Goal: Task Accomplishment & Management: Manage account settings

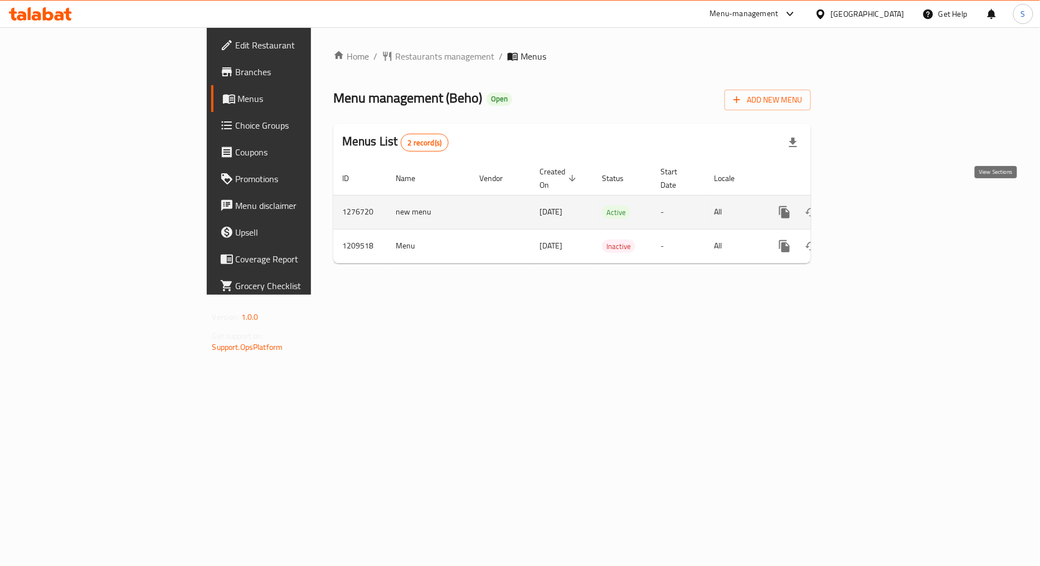
click at [878, 199] on link "enhanced table" at bounding box center [865, 212] width 27 height 27
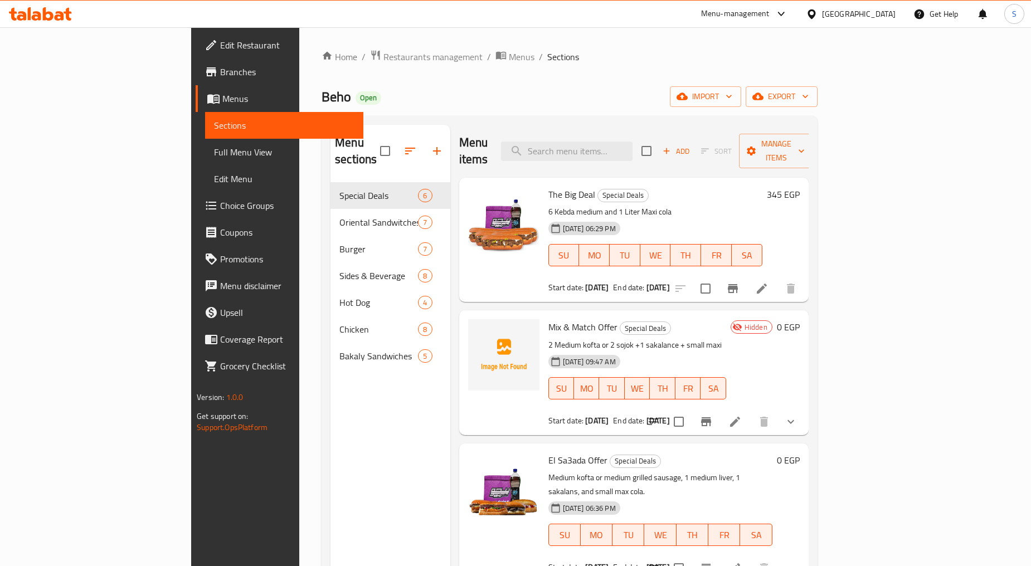
click at [318, 46] on div "Home / Restaurants management / Menus / Sections Beho Open import export Menu s…" at bounding box center [569, 374] width 541 height 695
click at [383, 54] on span "Restaurants management" at bounding box center [432, 56] width 99 height 13
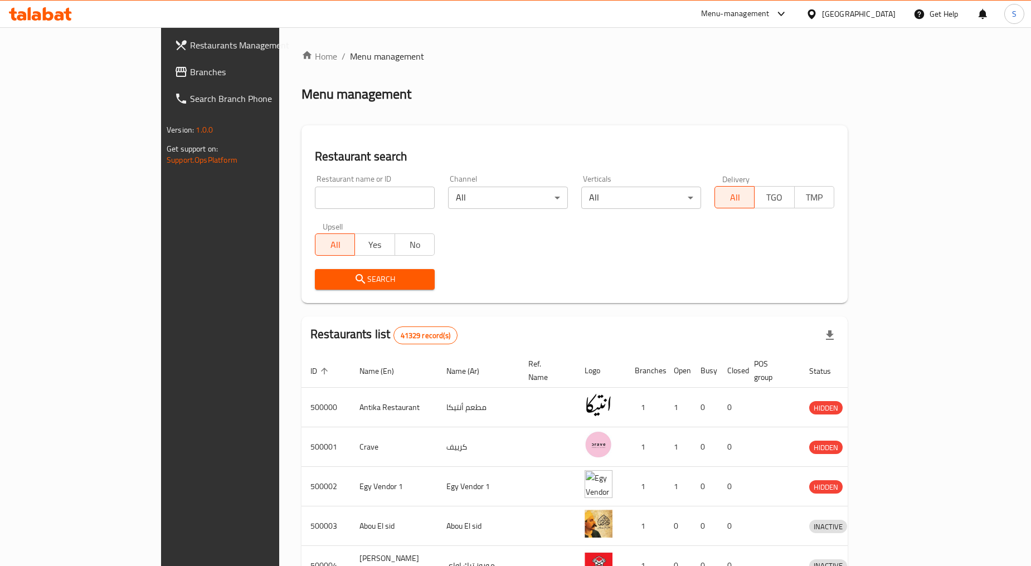
click at [315, 198] on input "search" at bounding box center [375, 198] width 120 height 22
paste input "669078"
type input "669078"
click button "Search" at bounding box center [375, 279] width 120 height 21
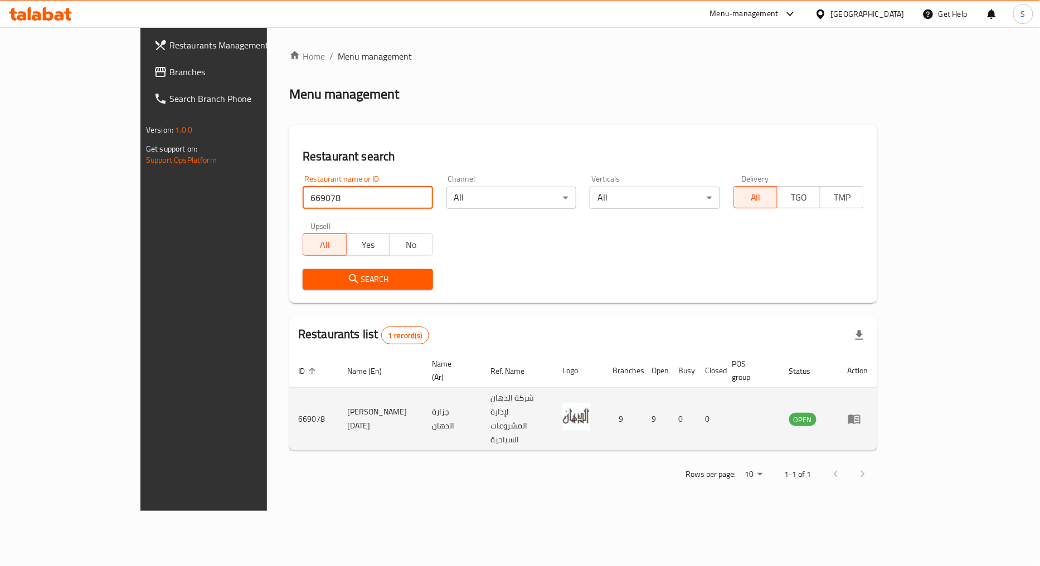
click at [861, 412] on icon "enhanced table" at bounding box center [854, 418] width 13 height 13
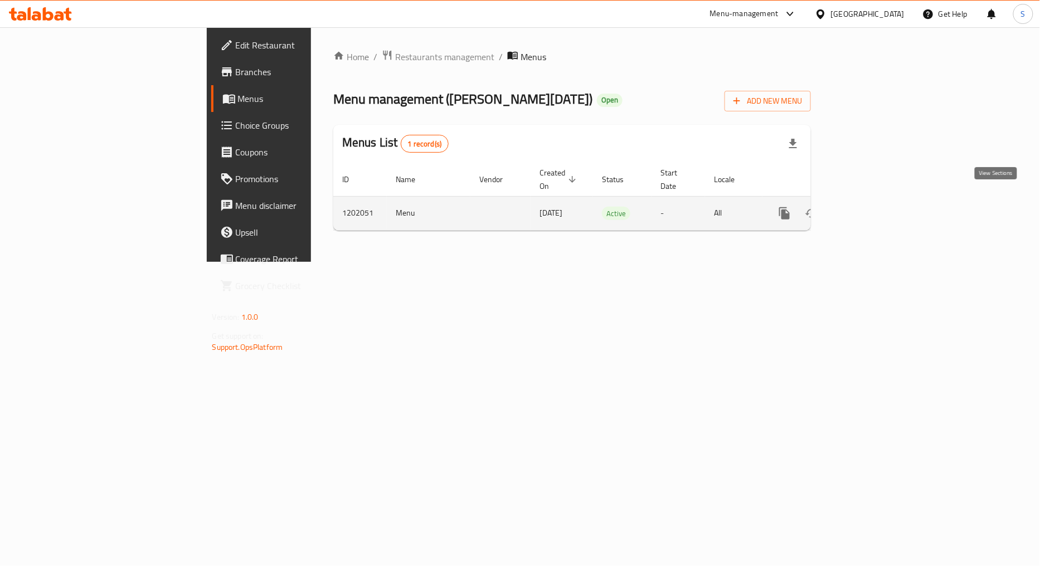
click at [872, 207] on icon "enhanced table" at bounding box center [864, 213] width 13 height 13
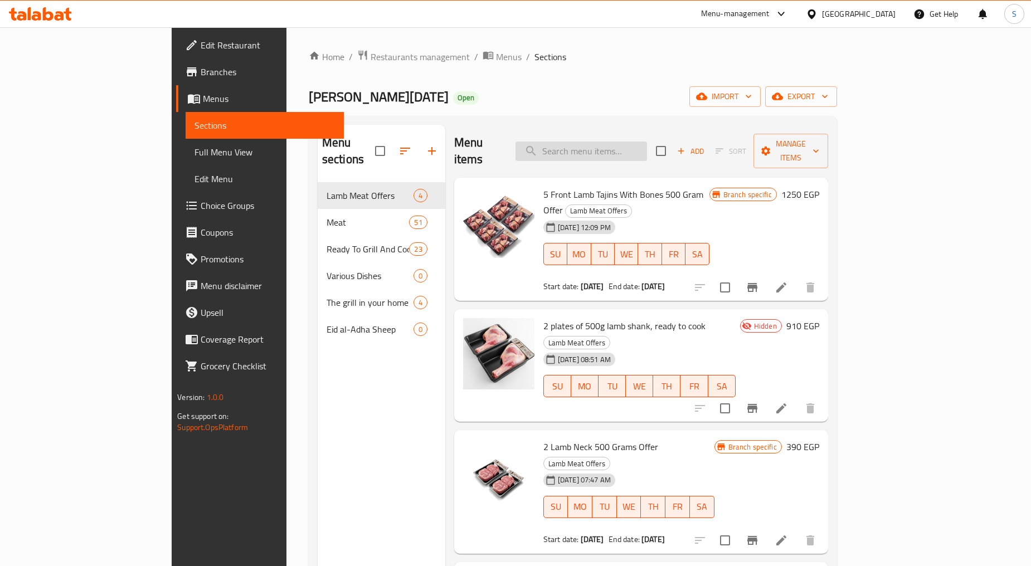
click at [619, 143] on input "search" at bounding box center [582, 152] width 132 height 20
paste input "2 طبق موزة ضاني 500 جرام جاهز للطبخ"
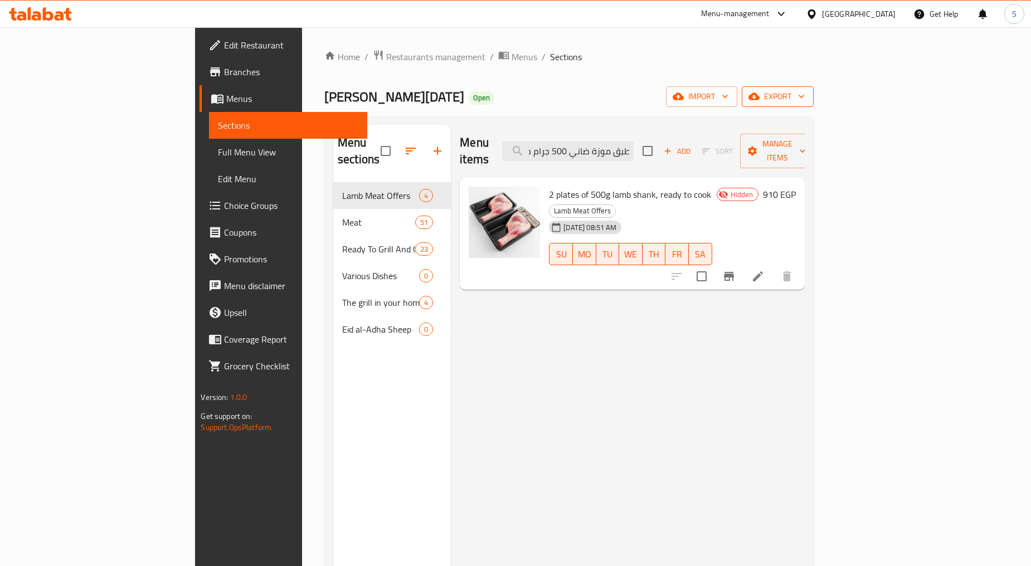
type input "2 طبق موزة ضاني 500 جرام جاهز للطبخ"
click at [807, 98] on icon "button" at bounding box center [801, 96] width 11 height 11
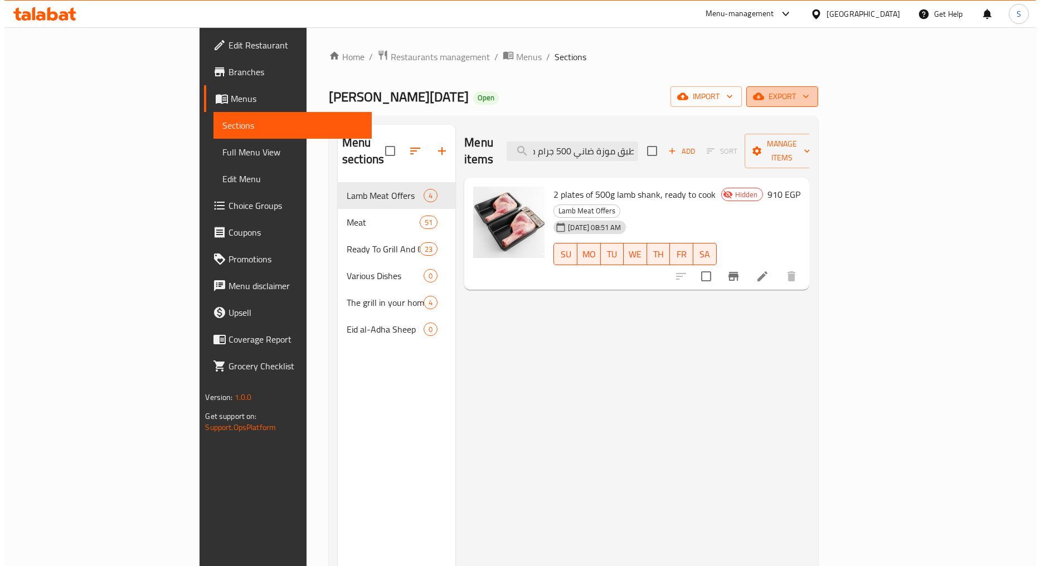
scroll to position [0, 0]
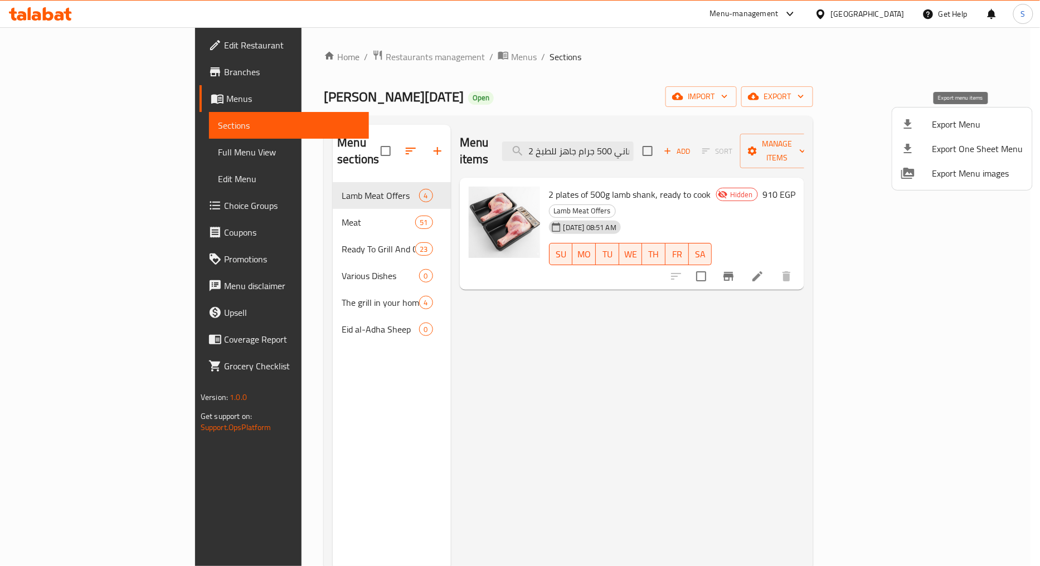
click at [969, 114] on li "Export Menu" at bounding box center [962, 124] width 140 height 25
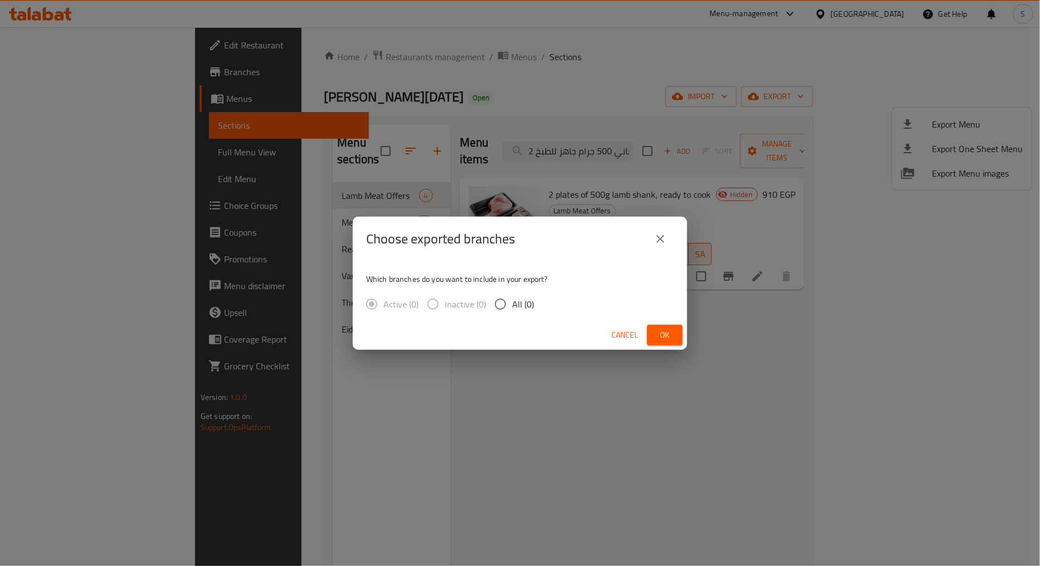
click at [514, 293] on label "All (0)" at bounding box center [511, 304] width 45 height 23
click at [512, 293] on input "All (0)" at bounding box center [500, 304] width 23 height 23
radio input "true"
click at [662, 338] on span "Ok" at bounding box center [665, 335] width 18 height 14
click at [661, 241] on icon "close" at bounding box center [660, 238] width 13 height 13
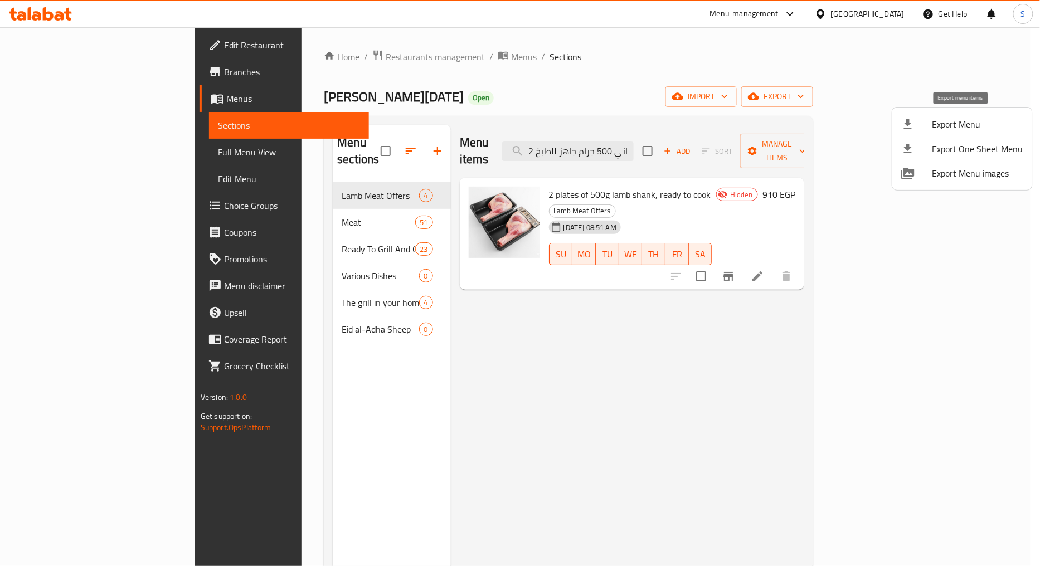
click at [940, 129] on span "Export Menu" at bounding box center [977, 124] width 91 height 13
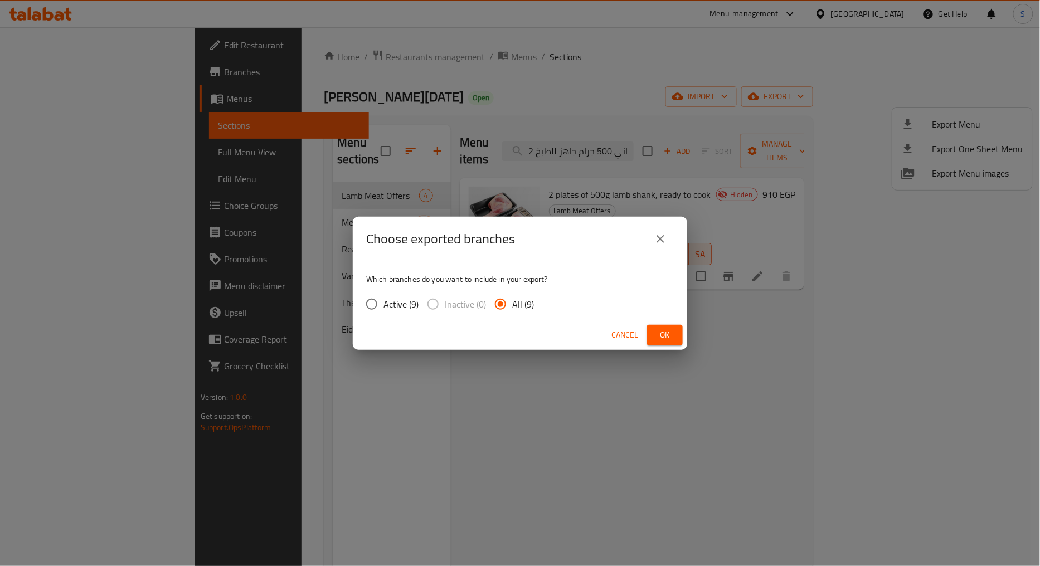
click at [515, 307] on span "All (9)" at bounding box center [523, 304] width 22 height 13
click at [512, 307] on input "All (9)" at bounding box center [500, 304] width 23 height 23
click at [659, 333] on span "Ok" at bounding box center [665, 335] width 18 height 14
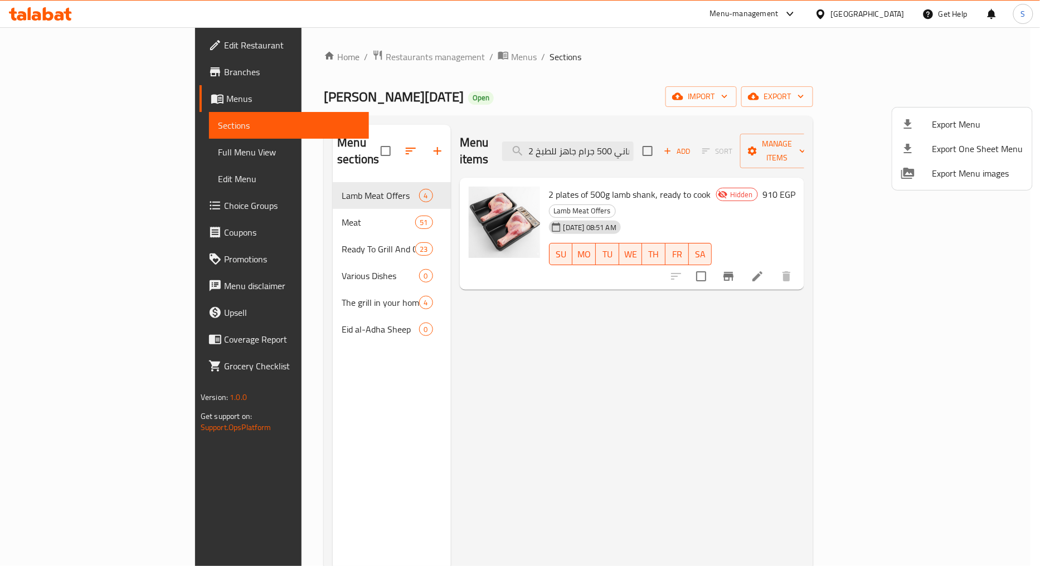
click at [621, 349] on div at bounding box center [520, 283] width 1040 height 566
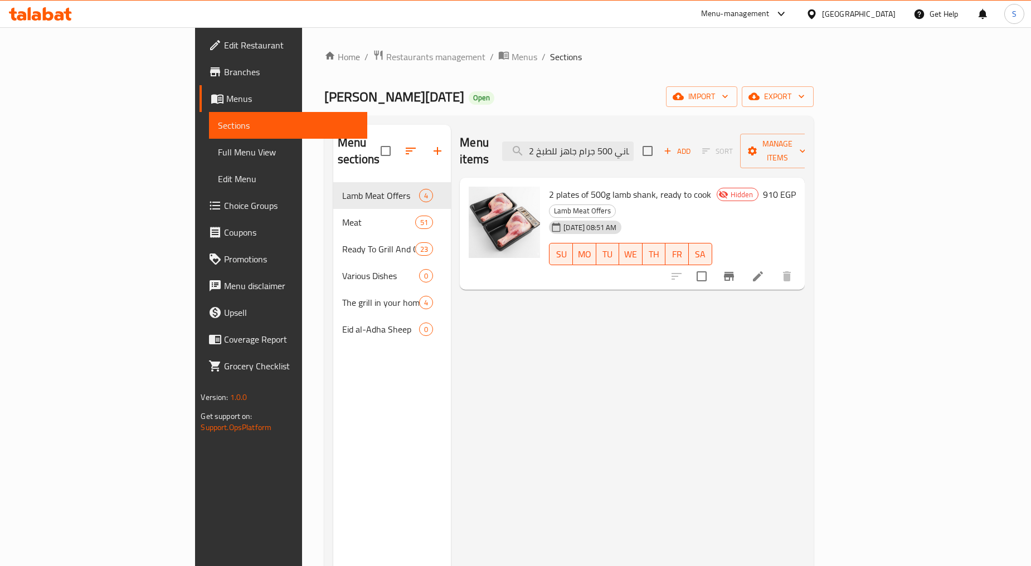
click at [734, 272] on icon "Branch-specific-item" at bounding box center [729, 276] width 10 height 9
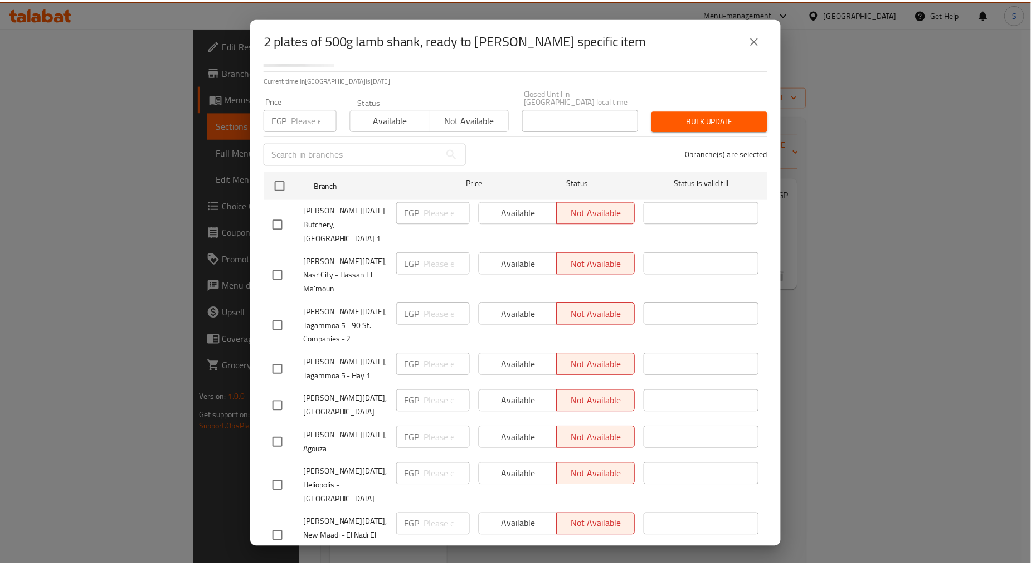
scroll to position [118, 0]
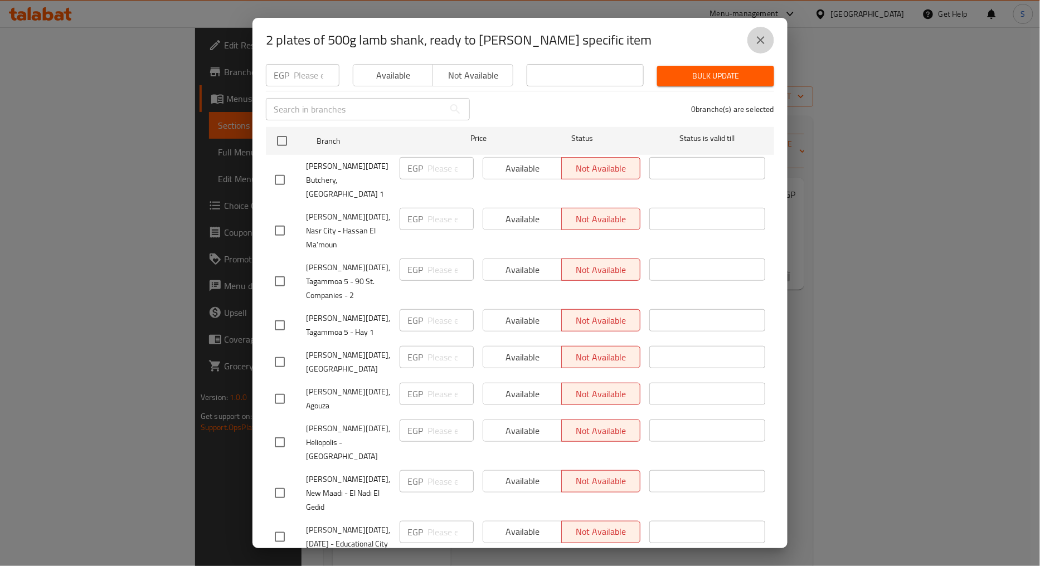
click at [765, 40] on icon "close" at bounding box center [760, 39] width 13 height 13
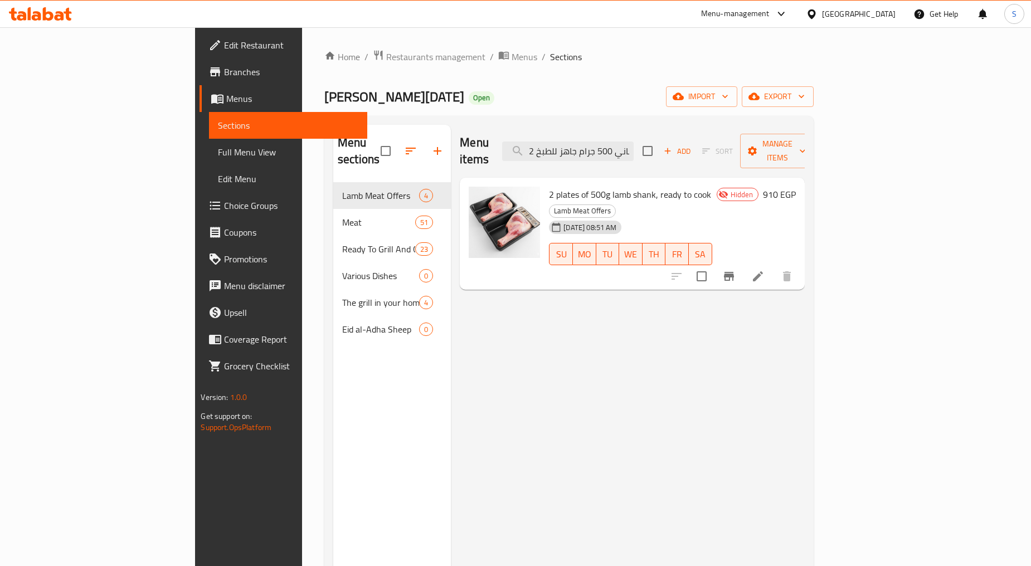
click at [714, 357] on div "Menu items 2 طبق موزة ضاني 500 جرام جاهز للطبخ Add Sort Manage items 2 plates o…" at bounding box center [627, 408] width 353 height 566
click at [774, 266] on li at bounding box center [757, 276] width 31 height 20
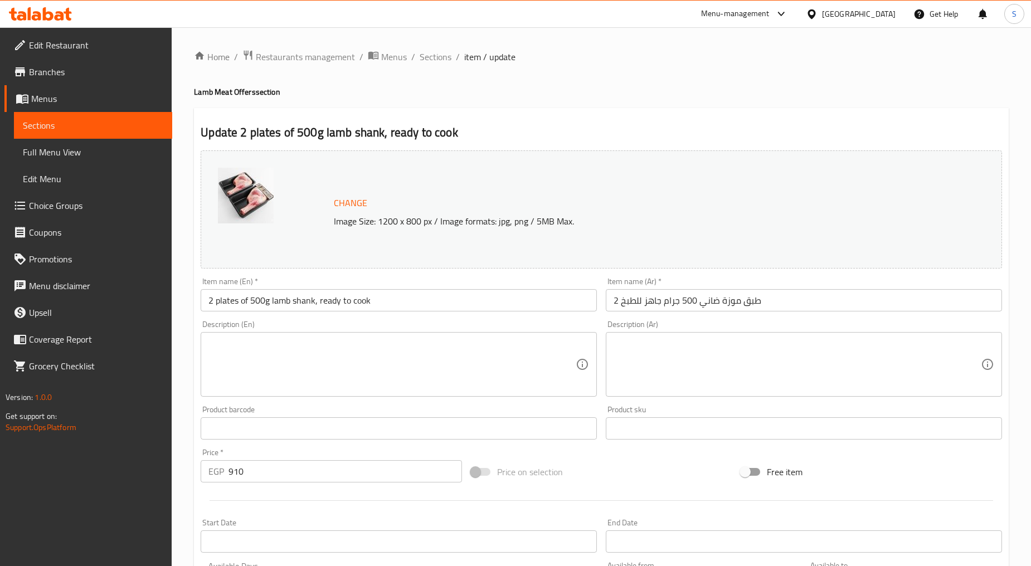
click at [338, 302] on input "2 plates of 500g lamb shank, ready to cook" at bounding box center [399, 300] width 396 height 22
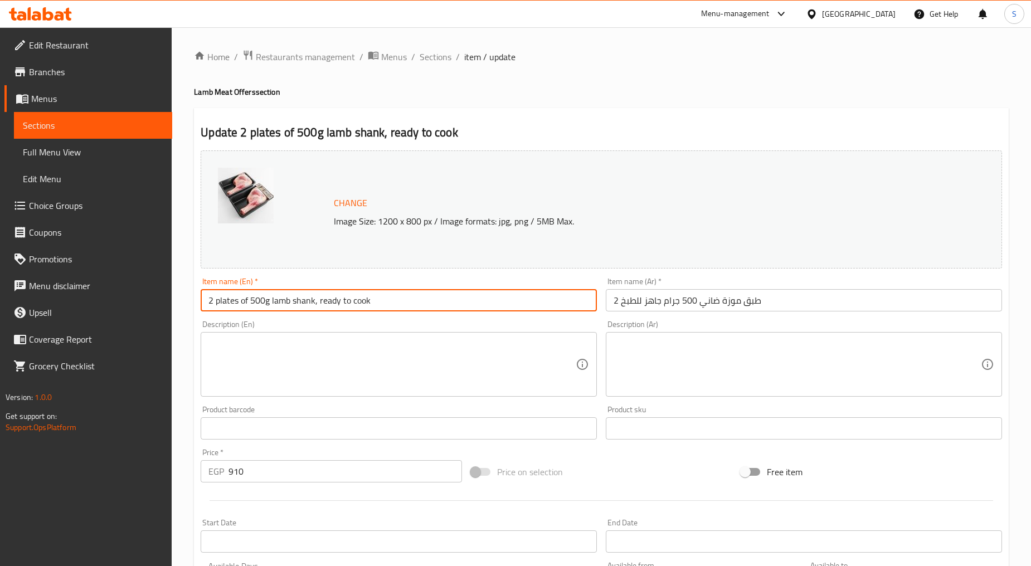
click at [338, 303] on input "2 plates of 500g lamb shank, ready to cook" at bounding box center [399, 300] width 396 height 22
click at [246, 304] on input "2 Plates of 500g Lamb Shank, Ready to Cook" at bounding box center [399, 300] width 396 height 22
click at [349, 304] on input "2 Plates Of 500g Lamb Shank, Ready to Cook" at bounding box center [399, 300] width 396 height 22
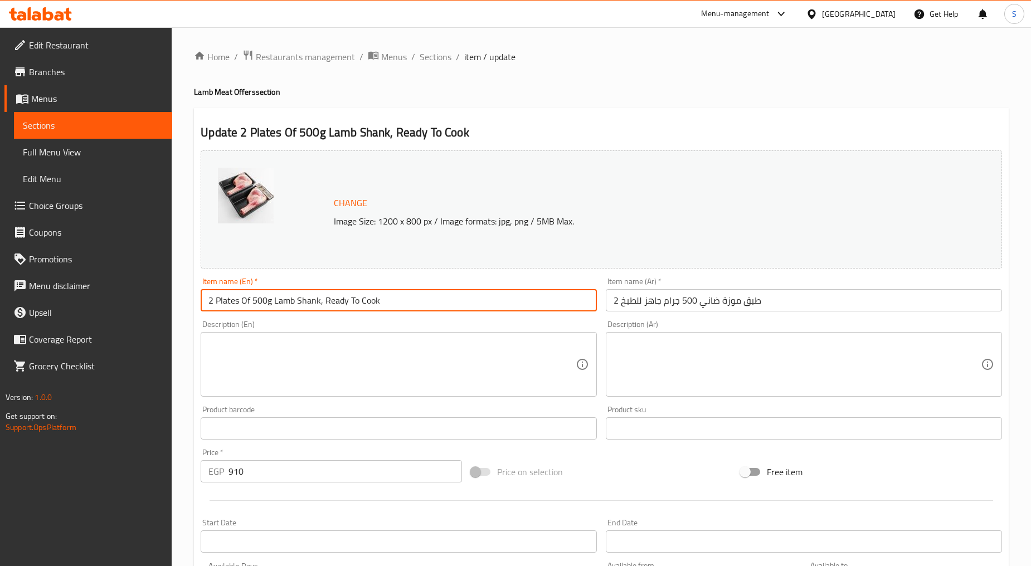
click at [404, 303] on input "2 Plates Of 500g Lamb Shank, Ready To Cook" at bounding box center [399, 300] width 396 height 22
click at [270, 307] on input "2 Plates Of 500g Lamb Shank, Ready To Cook" at bounding box center [399, 300] width 396 height 22
click at [431, 297] on input "2 Plates Of 500G Lamb Shank, Ready To Cook" at bounding box center [399, 300] width 396 height 22
click at [266, 302] on input "2 Plates Of 500G Lamb Shank, Ready To Cook" at bounding box center [399, 300] width 396 height 22
click at [274, 304] on input "2 Plates Of 500 G Lamb Shank, Ready To Cook" at bounding box center [399, 300] width 396 height 22
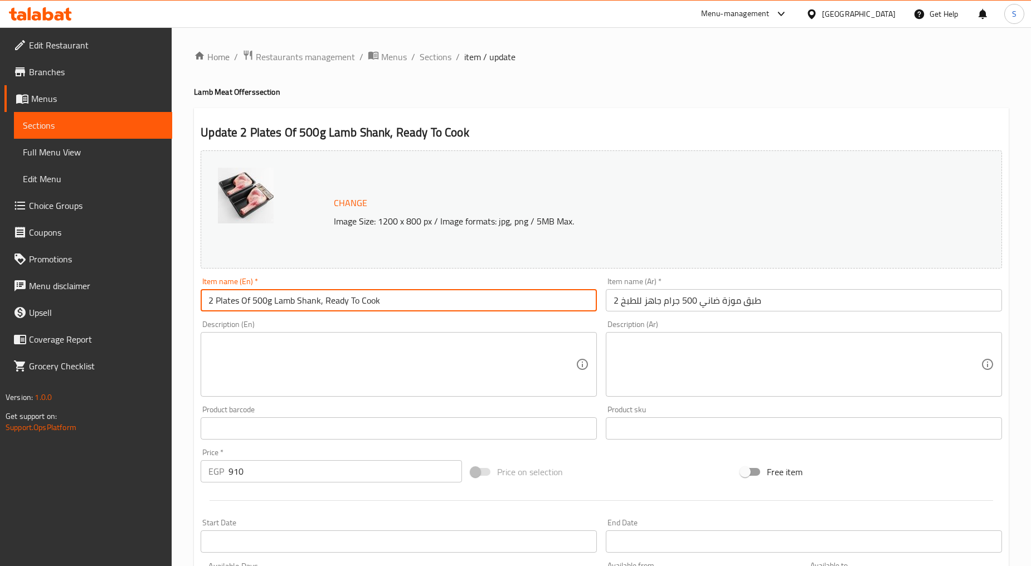
type input "2 Plates Of 500g Lamb Shank, Ready To Cook"
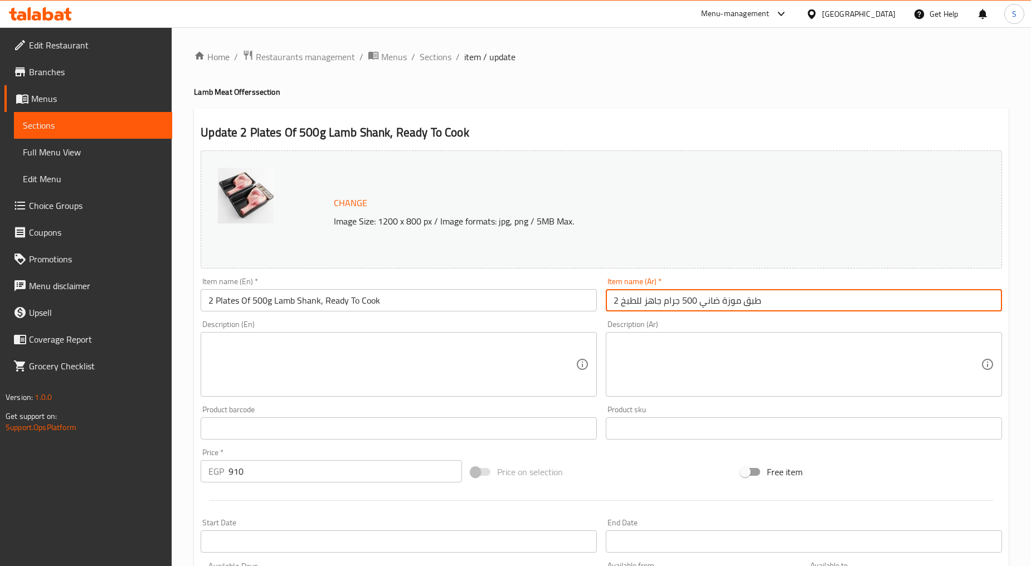
click at [818, 294] on input "2 طبق موزة ضاني 500 جرام جاهز للطبخ" at bounding box center [804, 300] width 396 height 22
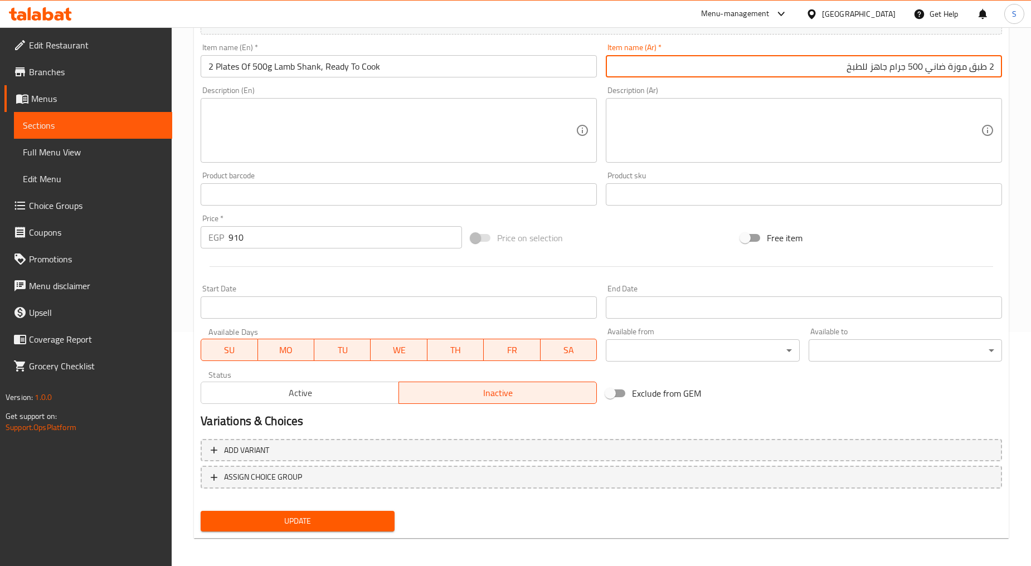
scroll to position [235, 0]
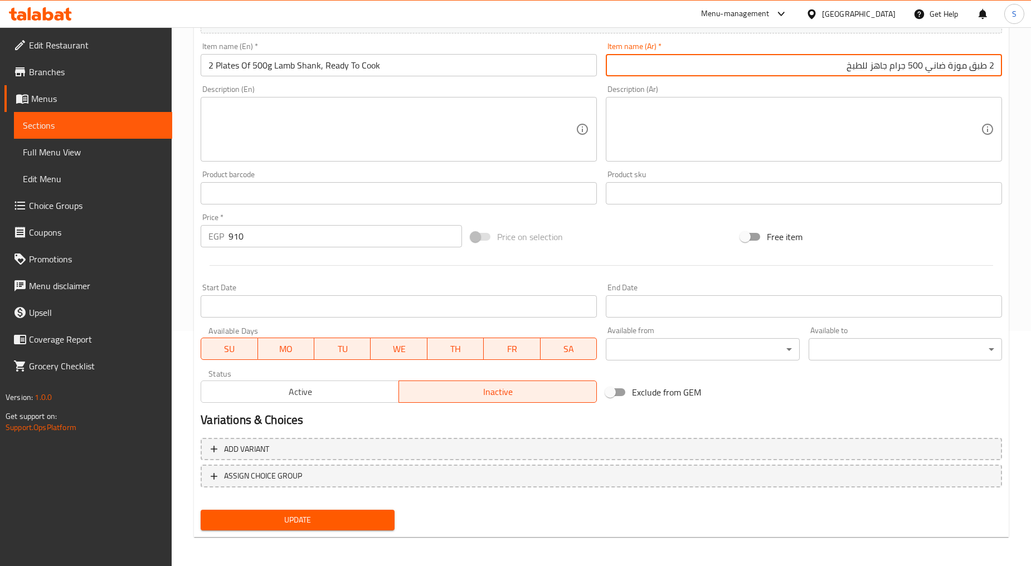
click at [293, 391] on span "Active" at bounding box center [300, 392] width 189 height 16
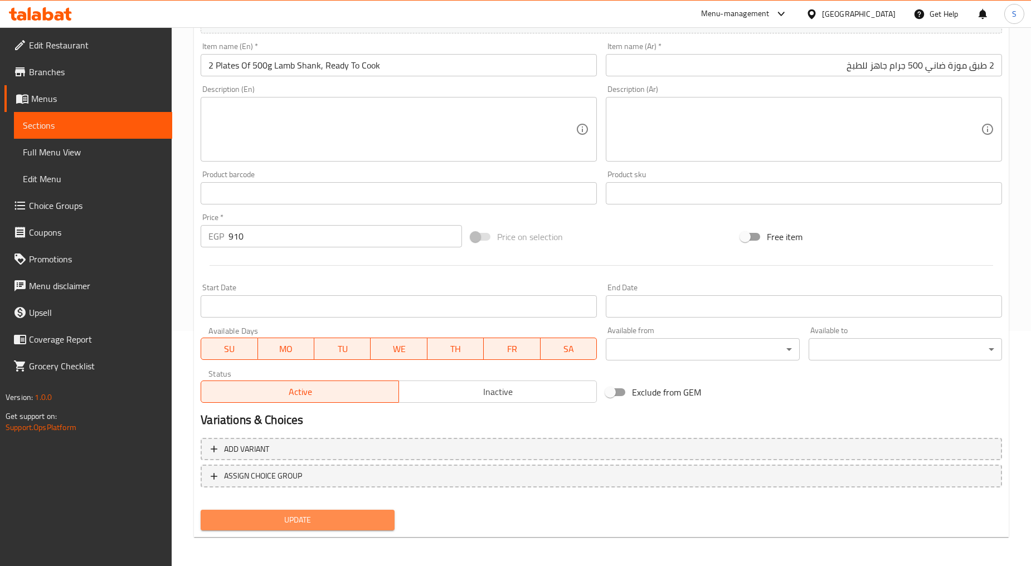
click at [296, 524] on span "Update" at bounding box center [298, 520] width 176 height 14
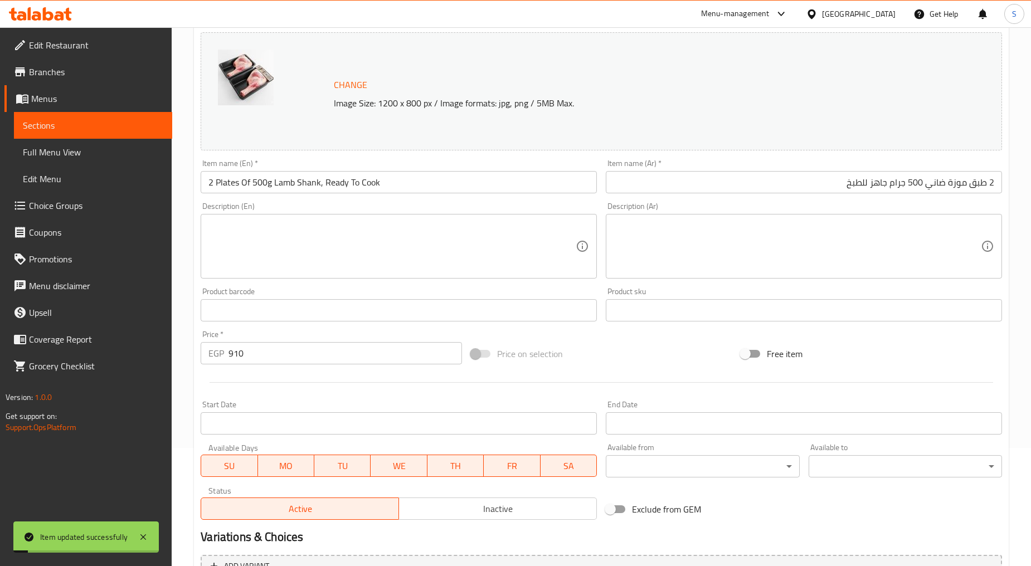
scroll to position [0, 0]
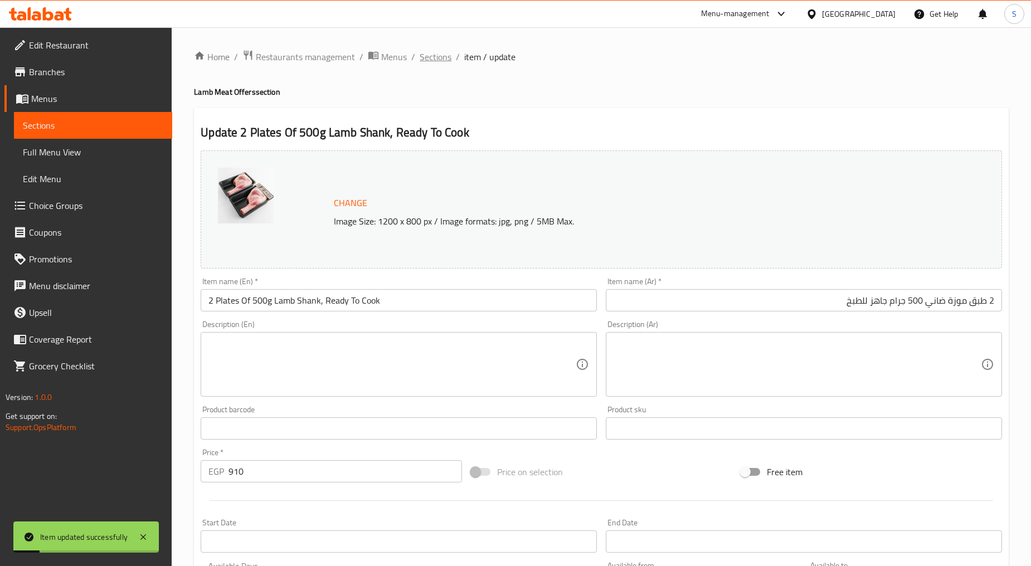
click at [433, 54] on span "Sections" at bounding box center [436, 56] width 32 height 13
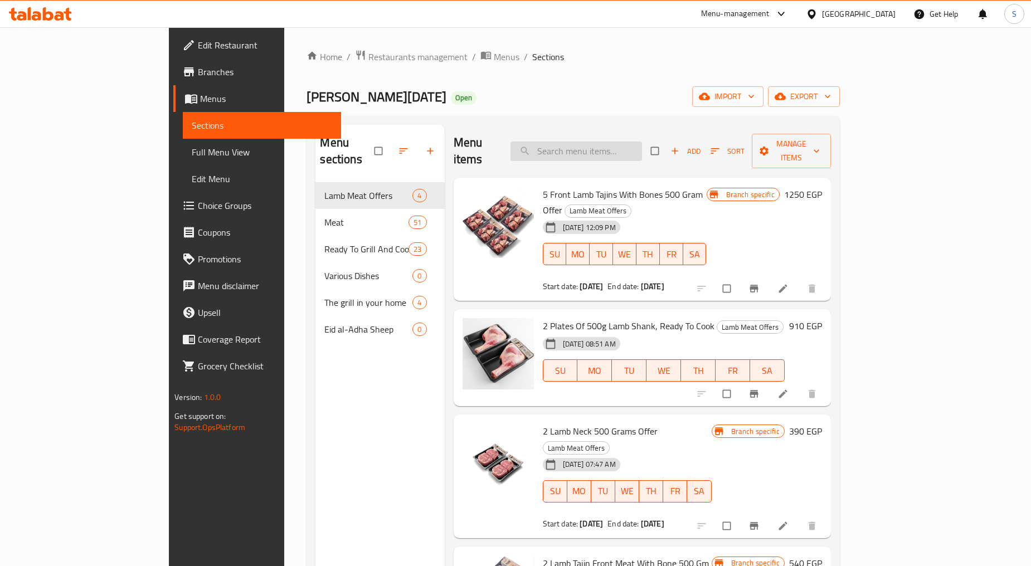
click at [631, 144] on input "search" at bounding box center [577, 152] width 132 height 20
paste input "2 طبق موزة ضاني 500 جرام جاهز للطبخ"
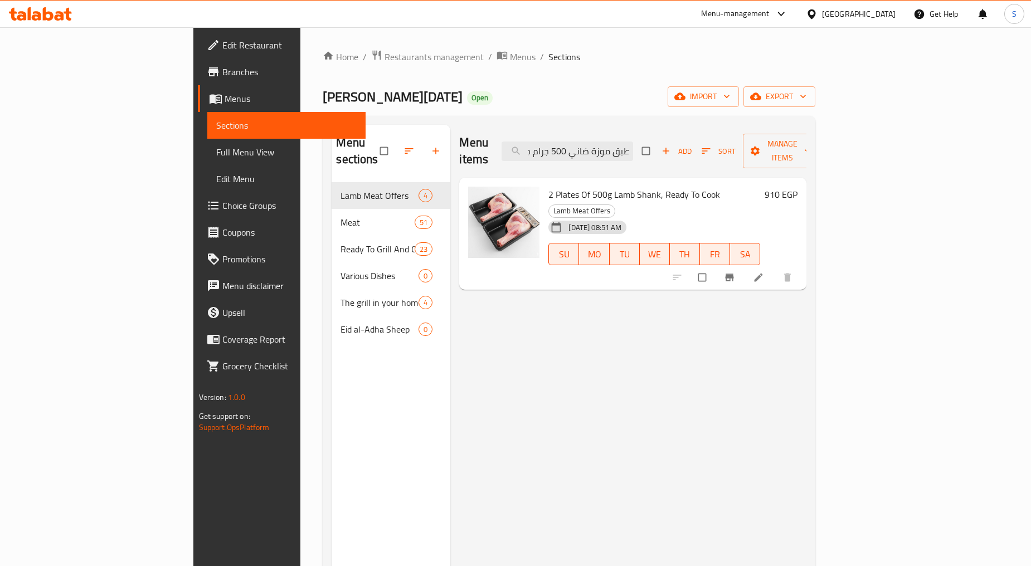
type input "2 طبق موزة ضاني 500 جرام جاهز للطبخ"
click at [735, 272] on icon "Branch-specific-item" at bounding box center [729, 277] width 11 height 11
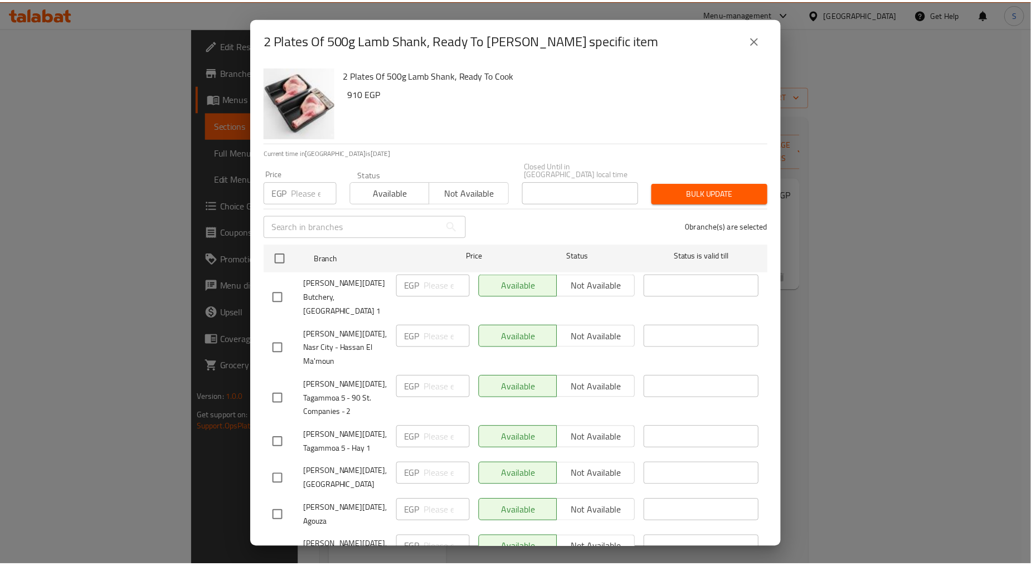
scroll to position [118, 0]
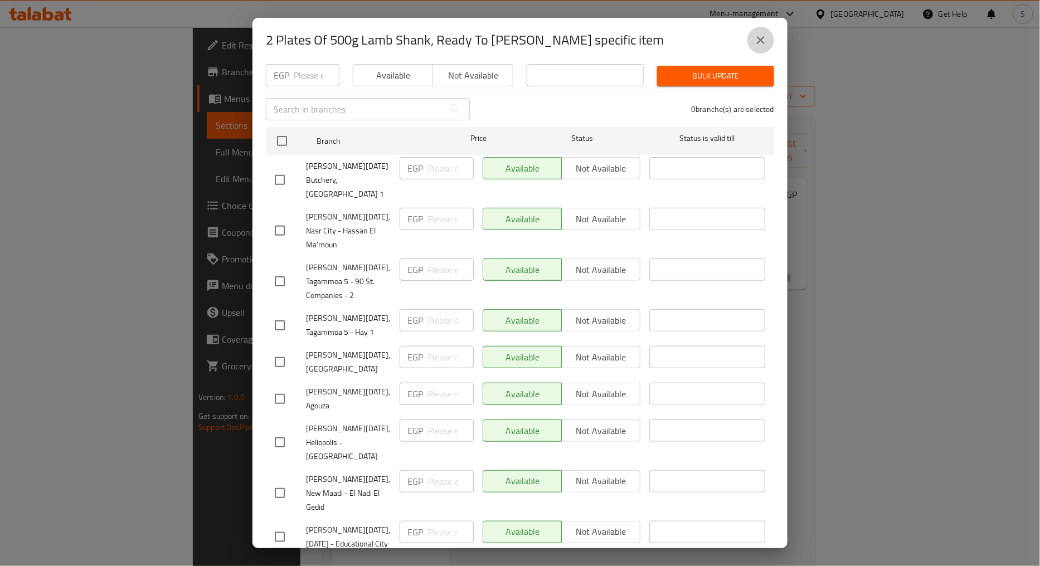
click at [753, 38] on button "close" at bounding box center [760, 40] width 27 height 27
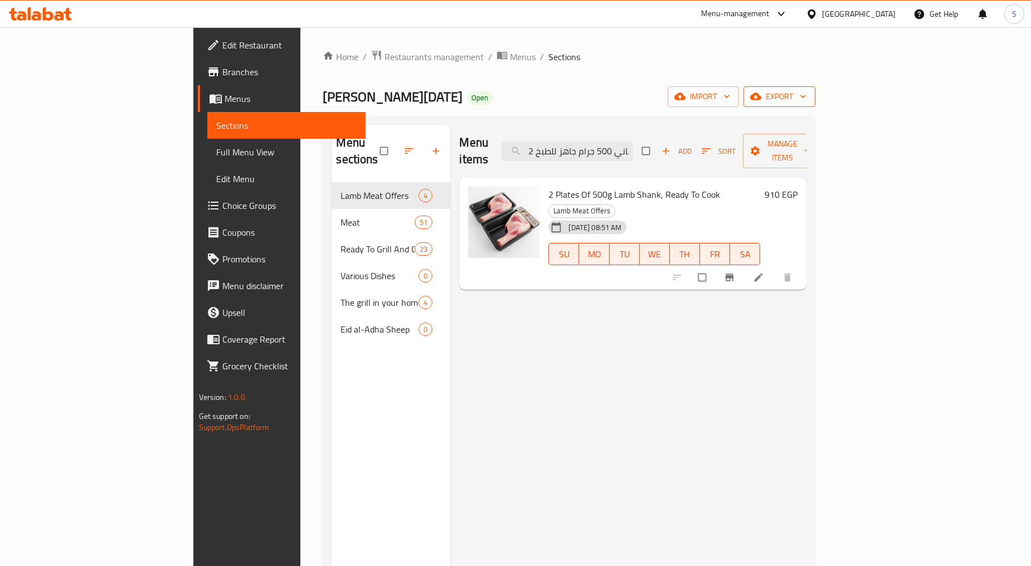
click at [806, 95] on span "export" at bounding box center [779, 97] width 54 height 14
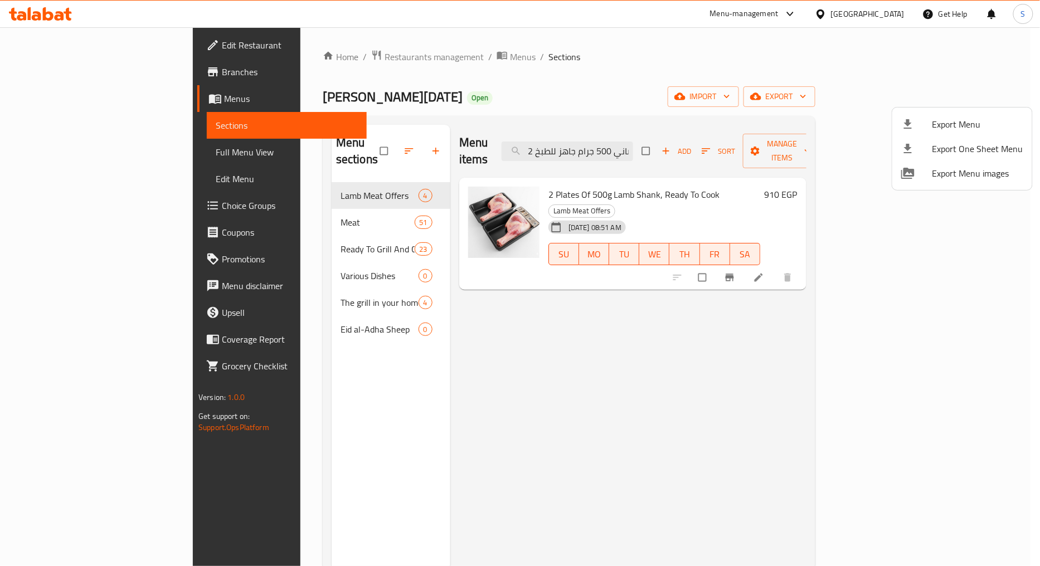
click at [926, 129] on div at bounding box center [916, 124] width 31 height 13
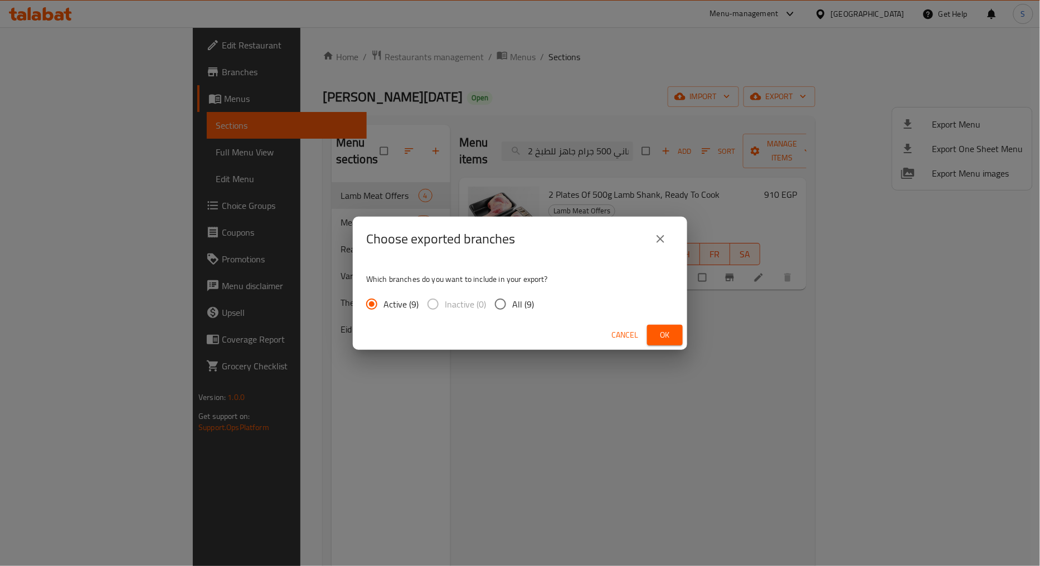
click at [499, 303] on input "All (9)" at bounding box center [500, 304] width 23 height 23
radio input "true"
click at [680, 338] on button "Ok" at bounding box center [665, 335] width 36 height 21
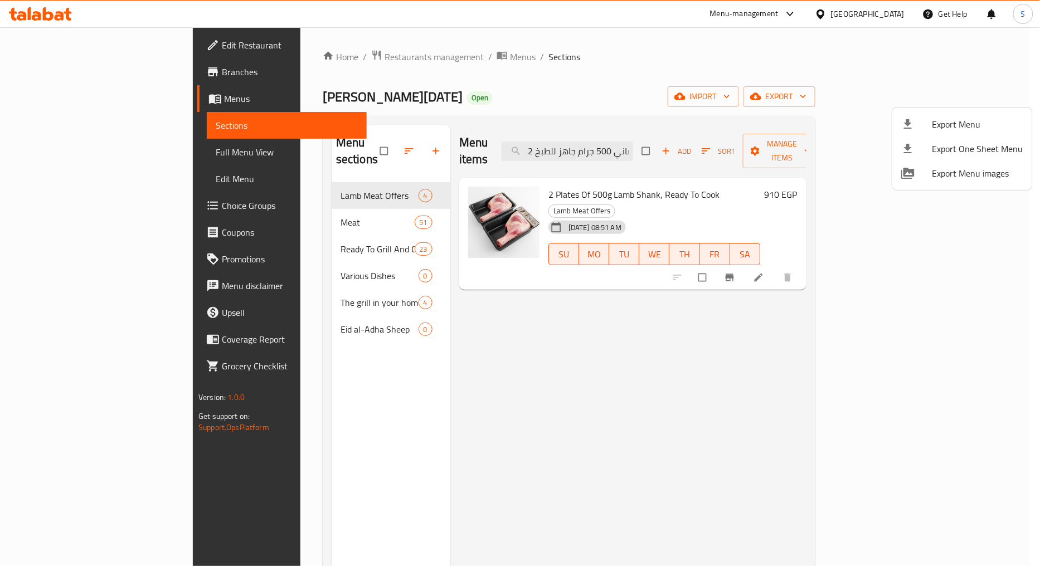
click at [680, 338] on div at bounding box center [520, 283] width 1040 height 566
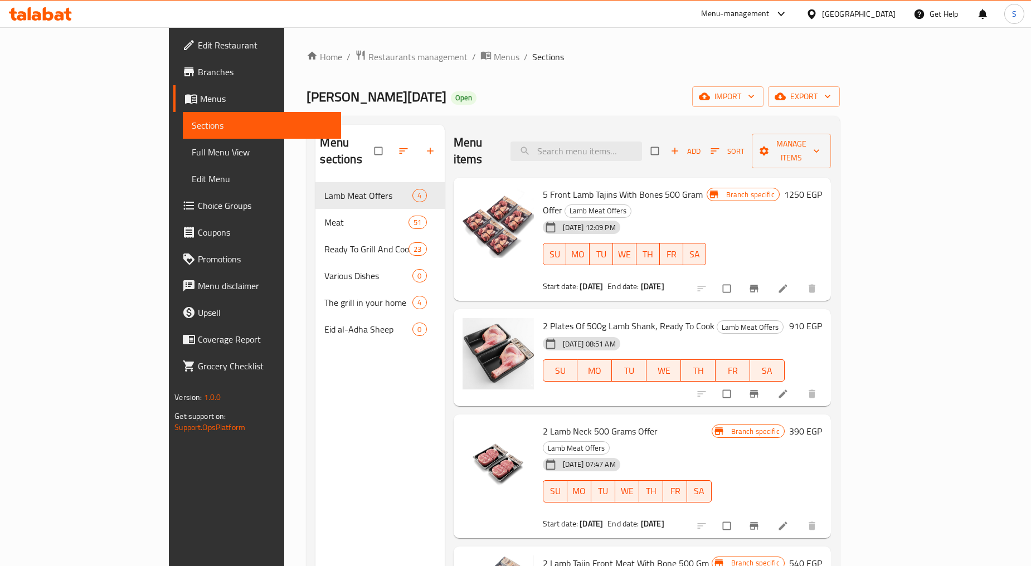
click at [642, 126] on div "Menu items Add Sort Manage items" at bounding box center [642, 151] width 377 height 53
click at [641, 142] on input "search" at bounding box center [577, 152] width 132 height 20
paste input "2 طبق موزة ضاني 500 جرام جاهز للطبخ"
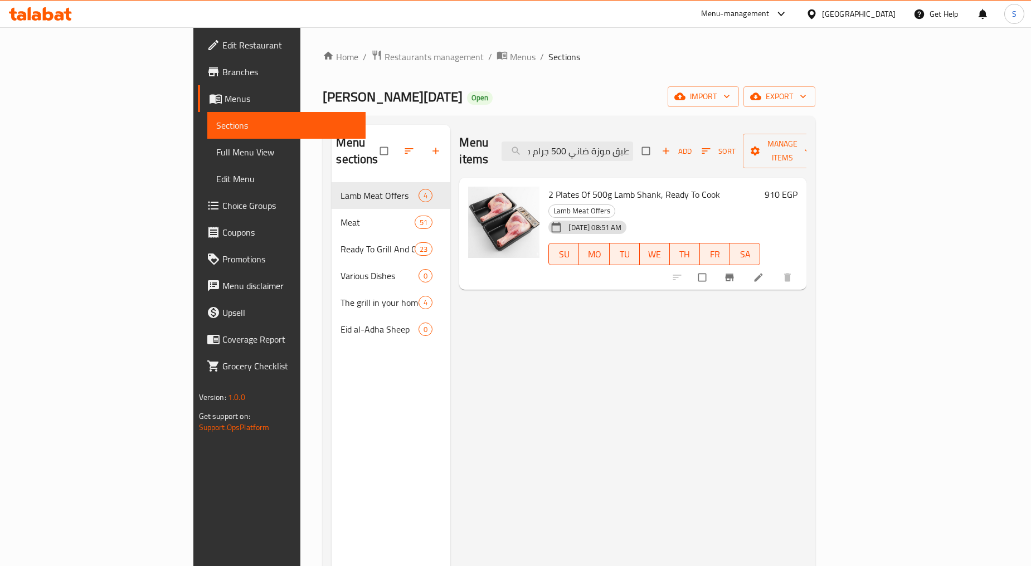
type input "2 طبق موزة ضاني 500 جرام جاهز للطبخ"
click at [744, 265] on button "Branch-specific-item" at bounding box center [730, 277] width 27 height 25
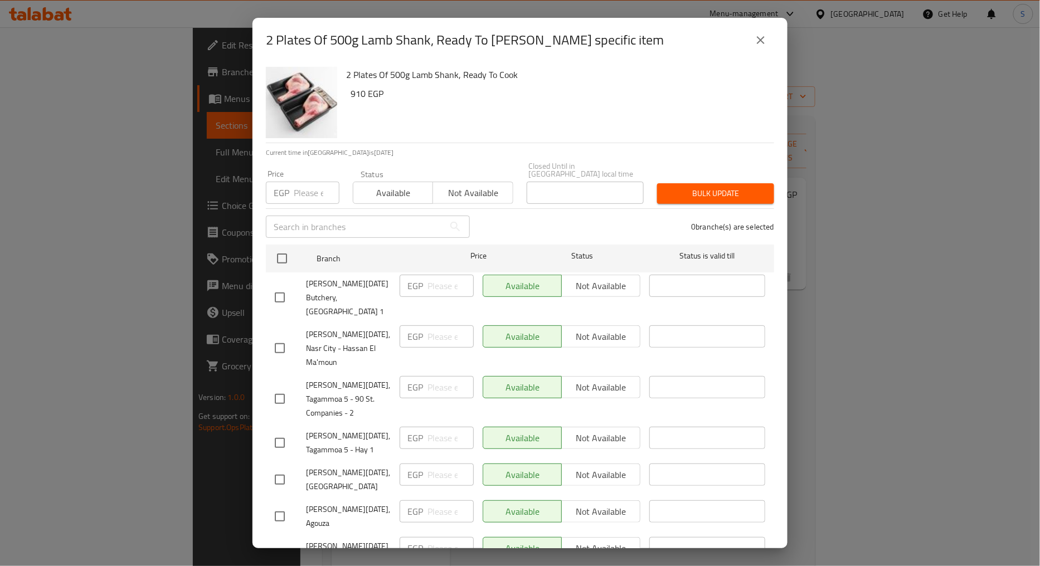
click at [884, 364] on div "2 Plates Of 500g Lamb Shank, Ready To Cook - branch specific item 2 Plates Of 5…" at bounding box center [520, 283] width 1040 height 566
click at [762, 37] on icon "close" at bounding box center [760, 39] width 13 height 13
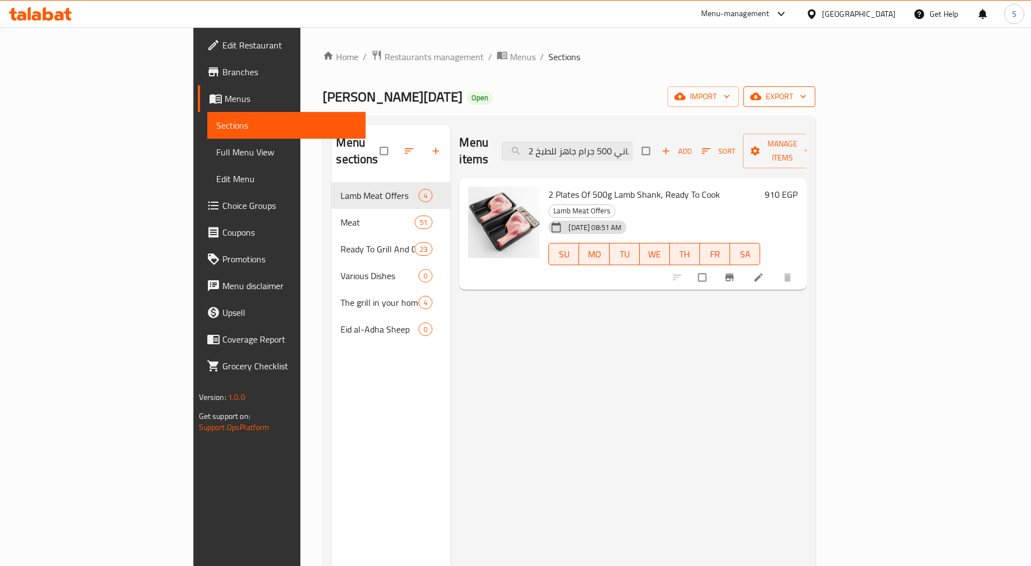
click at [815, 87] on button "export" at bounding box center [779, 96] width 72 height 21
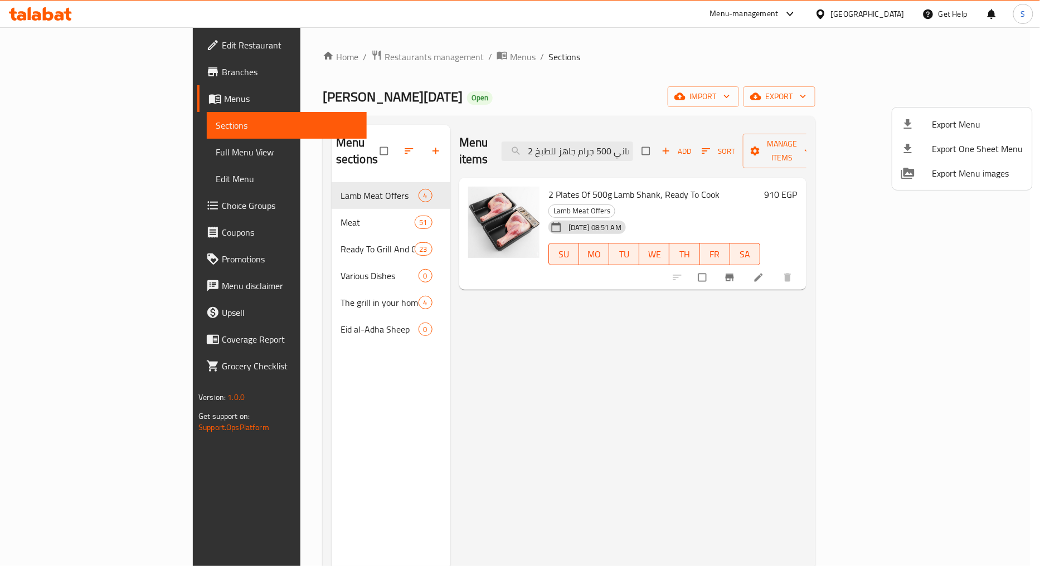
click at [947, 110] on ul "Export Menu Export One Sheet Menu Export Menu images" at bounding box center [962, 149] width 140 height 82
click at [954, 132] on li "Export Menu" at bounding box center [962, 124] width 140 height 25
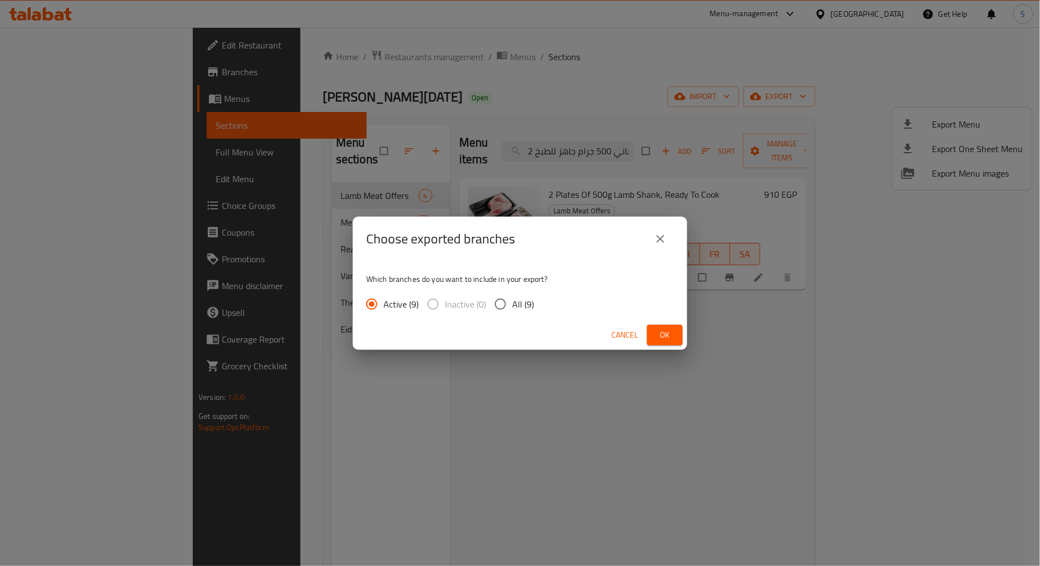
click at [514, 305] on span "All (9)" at bounding box center [523, 304] width 22 height 13
click at [512, 305] on input "All (9)" at bounding box center [500, 304] width 23 height 23
radio input "true"
click at [653, 333] on button "Ok" at bounding box center [665, 335] width 36 height 21
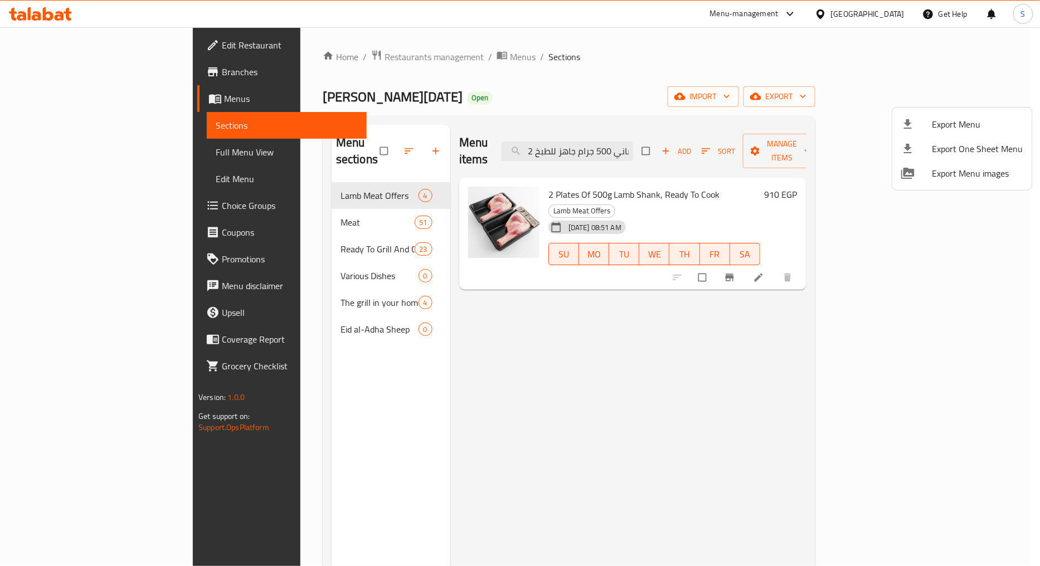
click at [981, 333] on div at bounding box center [520, 283] width 1040 height 566
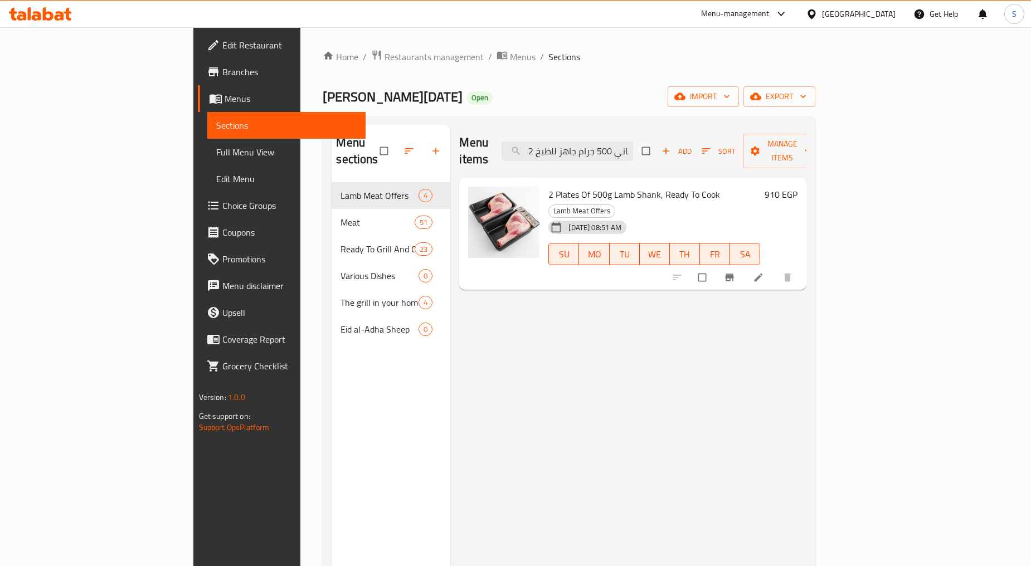
click at [587, 300] on div "Menu items 2 طبق موزة ضاني 500 جرام جاهز للطبخ Add Sort Manage items 2 Plates O…" at bounding box center [628, 408] width 356 height 566
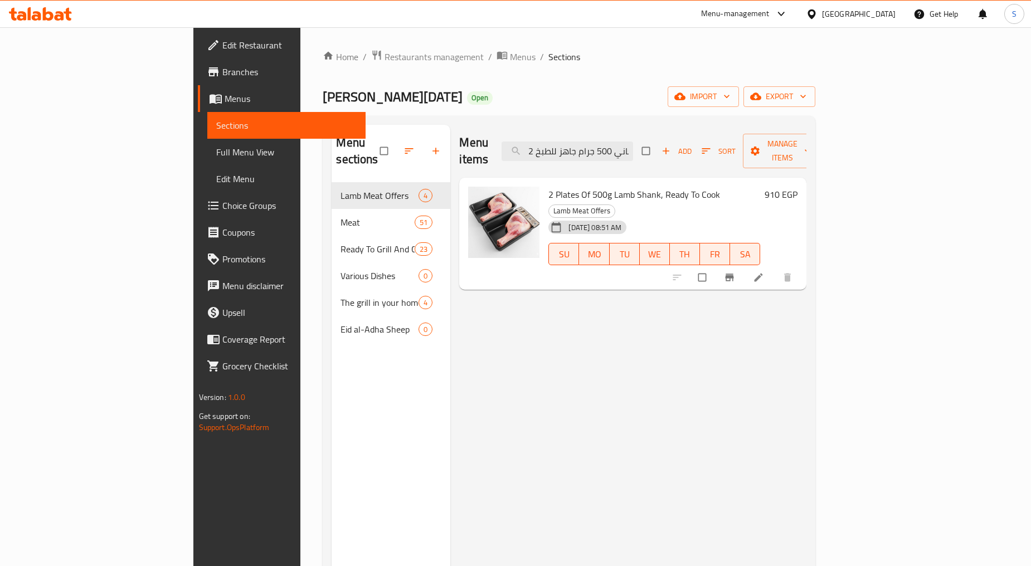
click at [535, 322] on div "Menu items 2 طبق موزة ضاني 500 جرام جاهز للطبخ Add Sort Manage items 2 Plates O…" at bounding box center [628, 408] width 356 height 566
click at [764, 272] on icon at bounding box center [758, 277] width 11 height 11
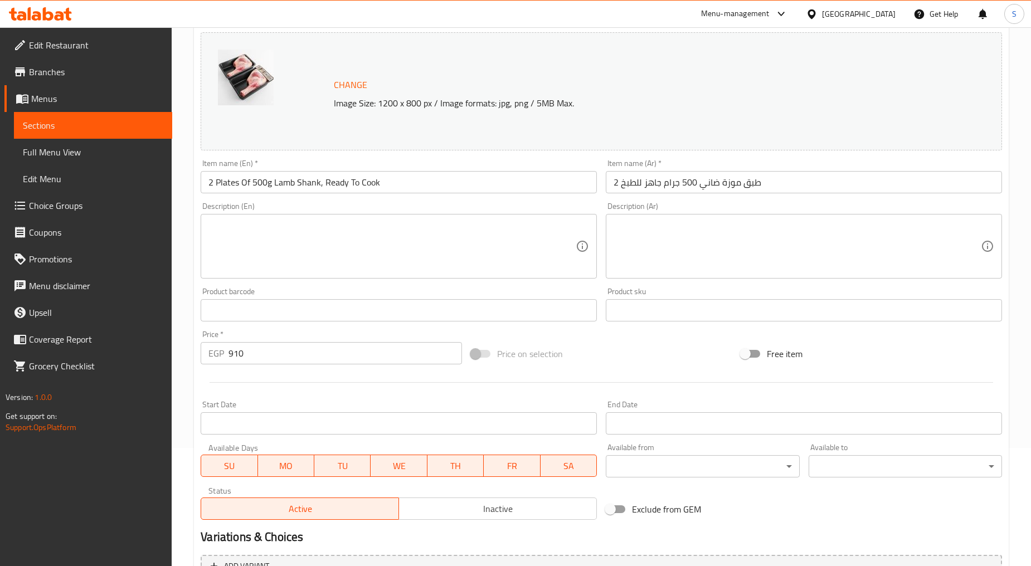
scroll to position [235, 0]
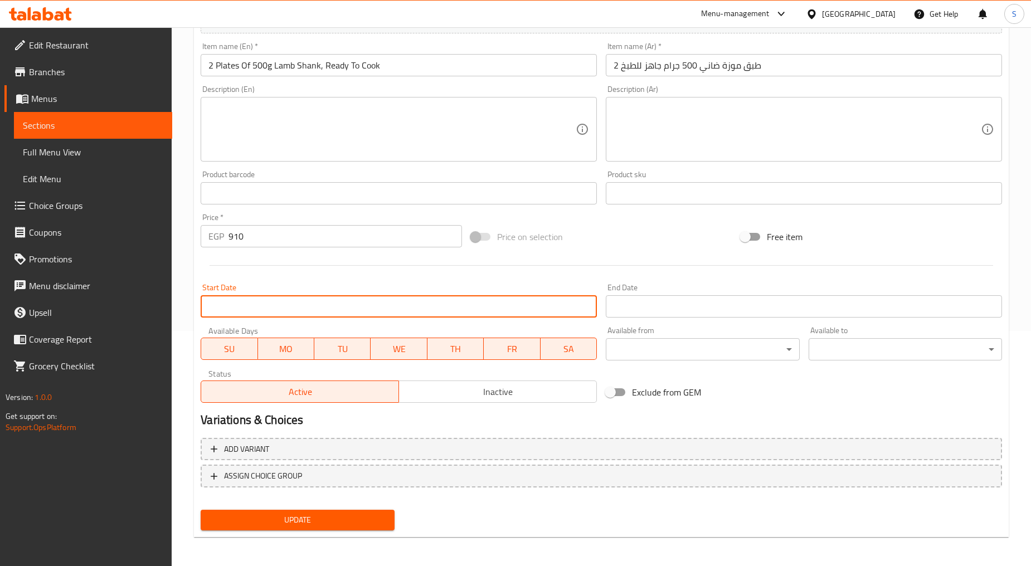
click at [307, 310] on input "Start Date" at bounding box center [399, 306] width 396 height 22
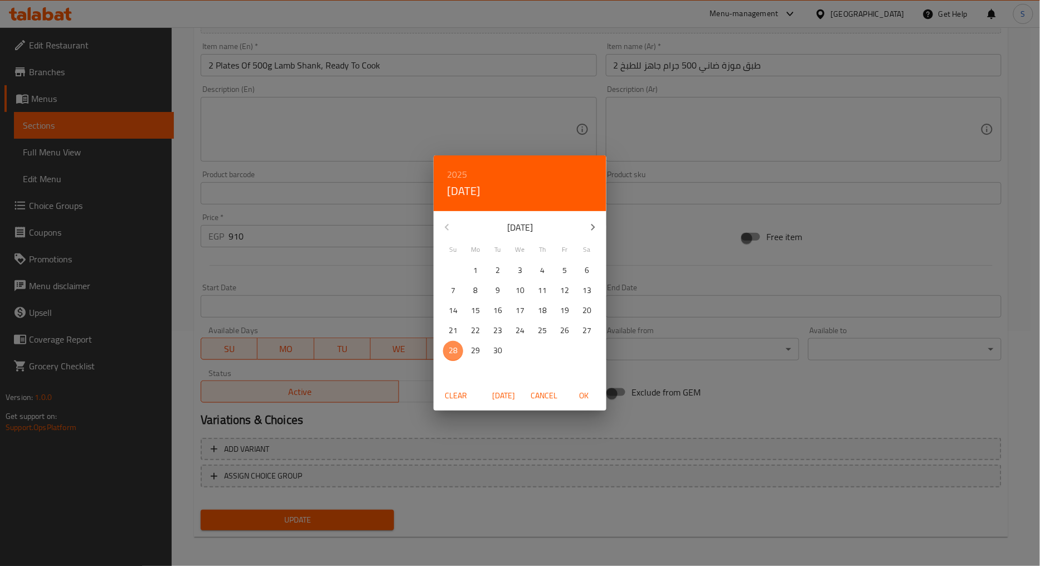
click at [450, 350] on p "28" at bounding box center [453, 351] width 9 height 14
click at [577, 400] on span "OK" at bounding box center [584, 396] width 27 height 14
type input "[DATE]"
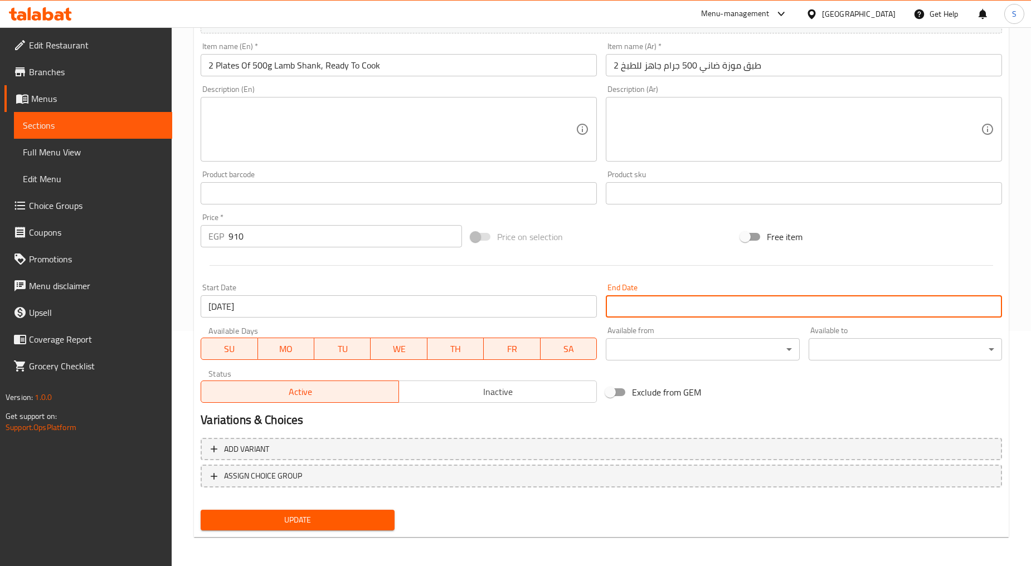
click at [692, 297] on input "Start Date" at bounding box center [804, 306] width 396 height 22
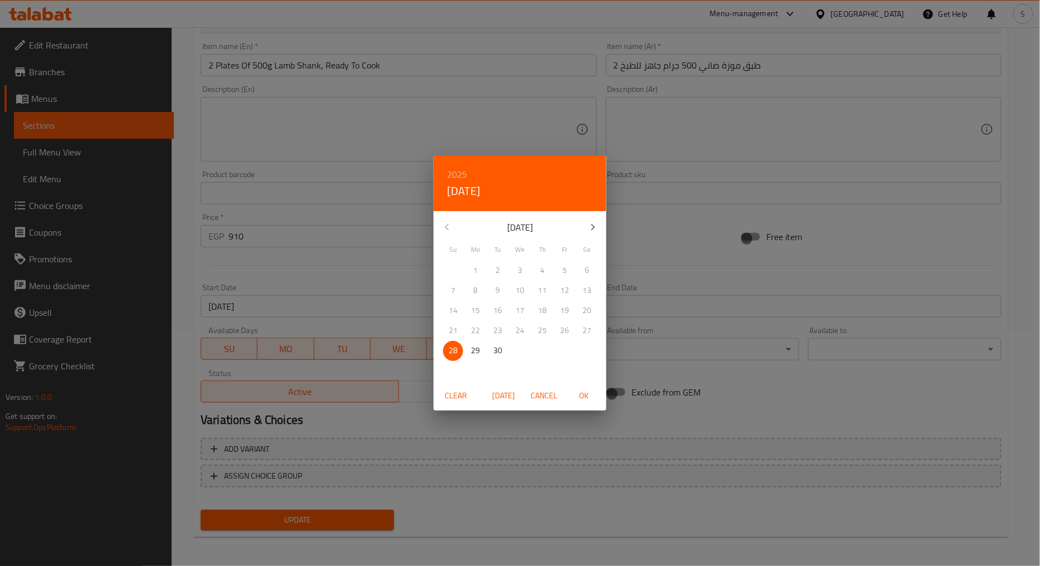
click at [594, 222] on icon "button" at bounding box center [592, 227] width 13 height 13
click at [519, 352] on p "31" at bounding box center [520, 351] width 9 height 14
click at [587, 398] on span "OK" at bounding box center [584, 396] width 27 height 14
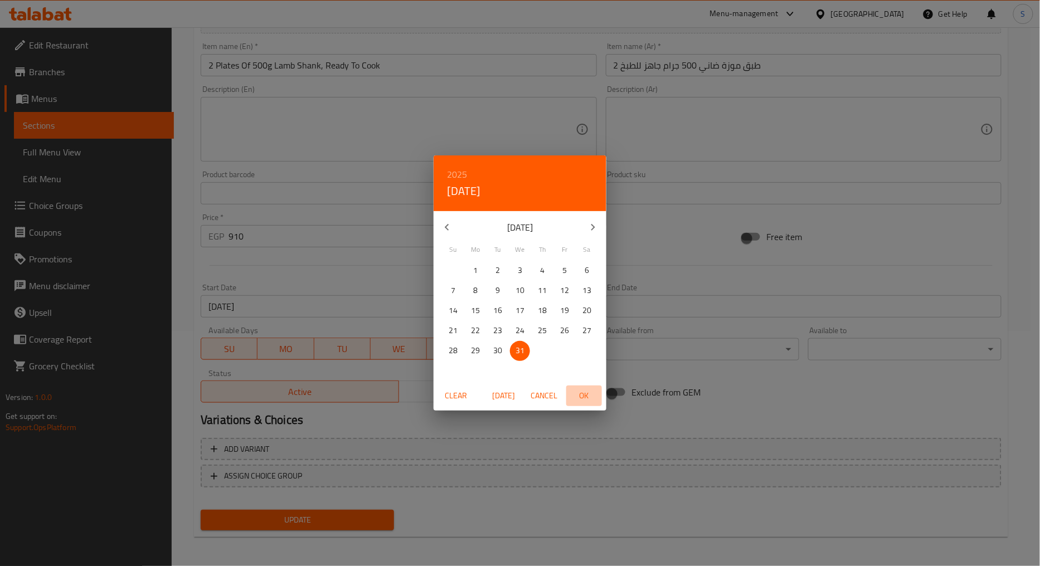
type input "[DATE]"
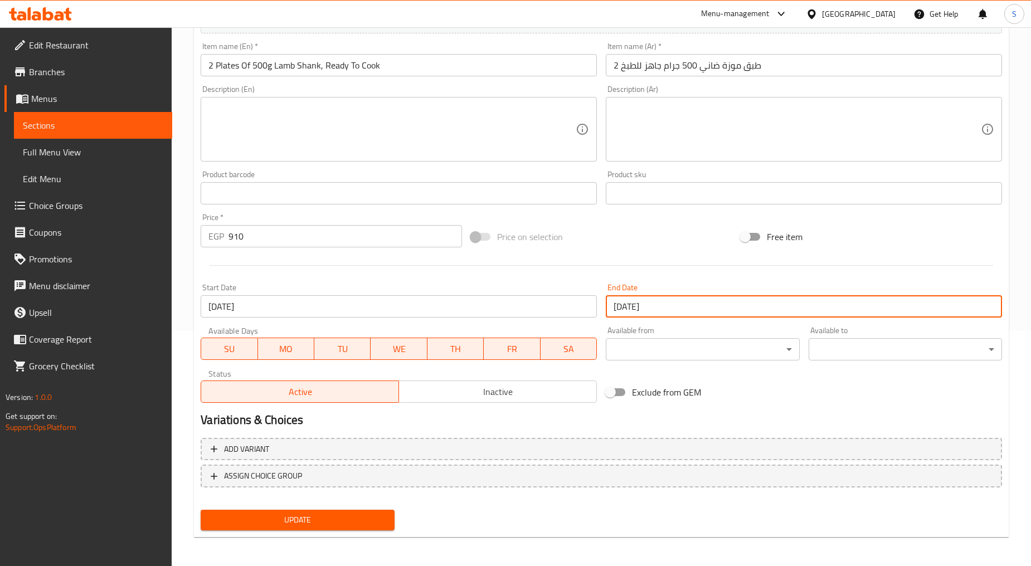
click at [315, 514] on span "Update" at bounding box center [298, 520] width 176 height 14
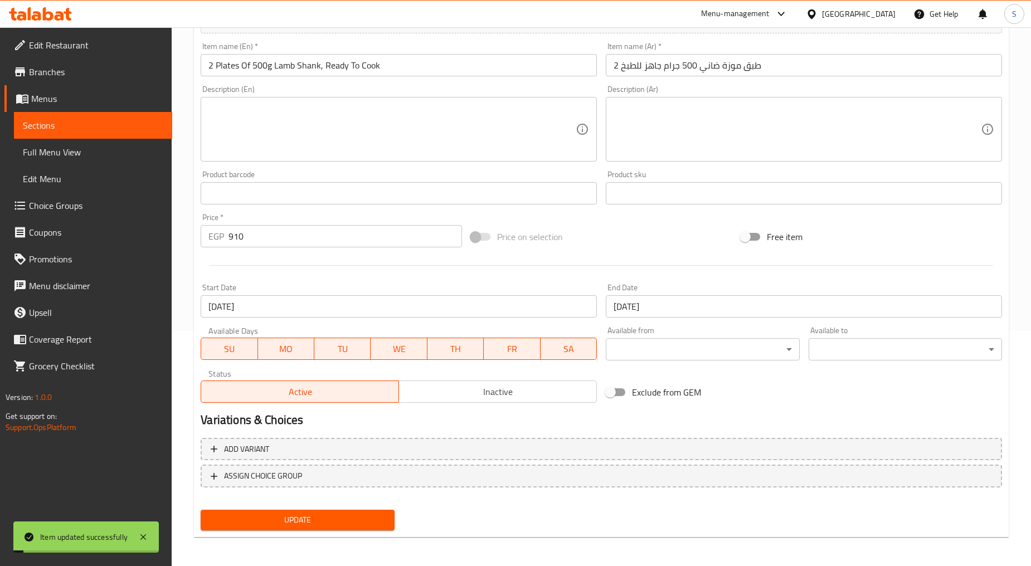
scroll to position [0, 0]
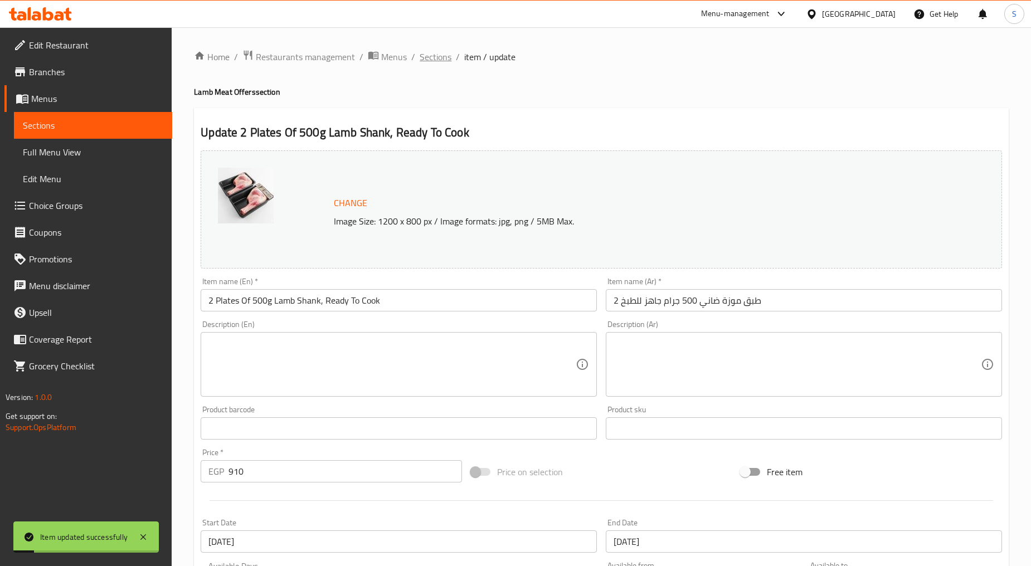
click at [436, 58] on span "Sections" at bounding box center [436, 56] width 32 height 13
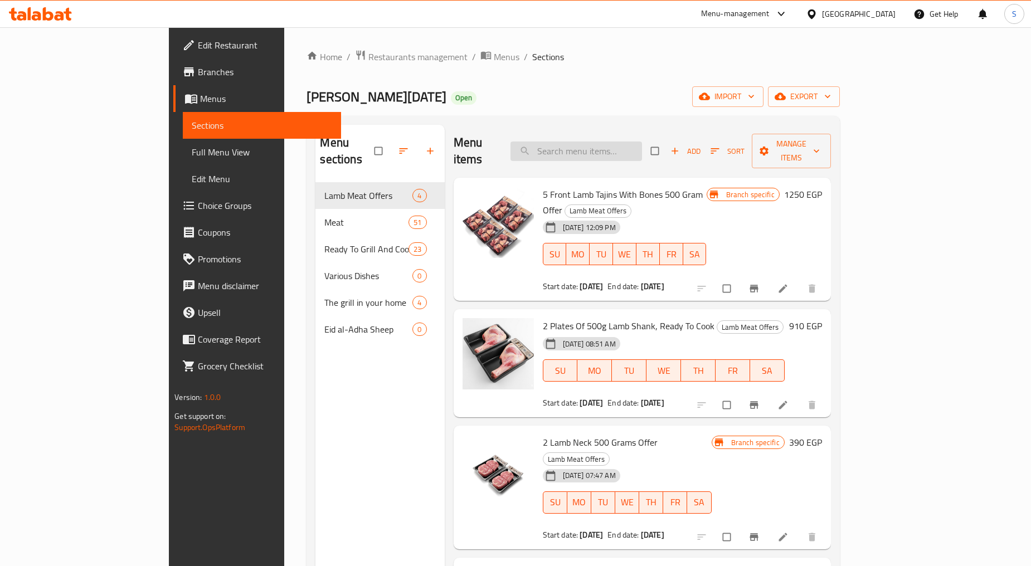
click at [621, 142] on input "search" at bounding box center [577, 152] width 132 height 20
paste input "2 طبق موزة ضاني 500 جرام جاهز للطبخ"
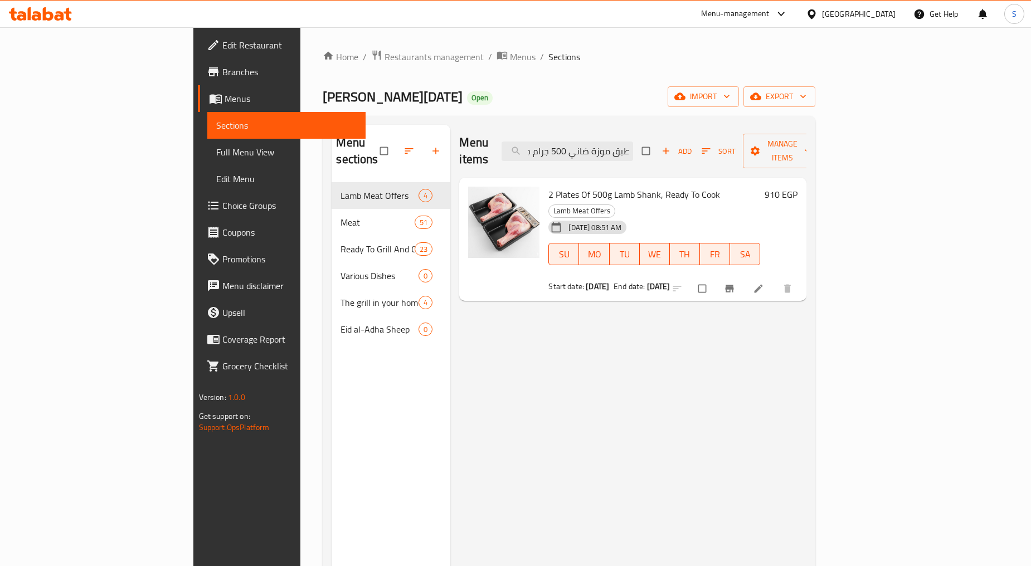
type input "2 طبق موزة ضاني 500 جرام جاهز للطبخ"
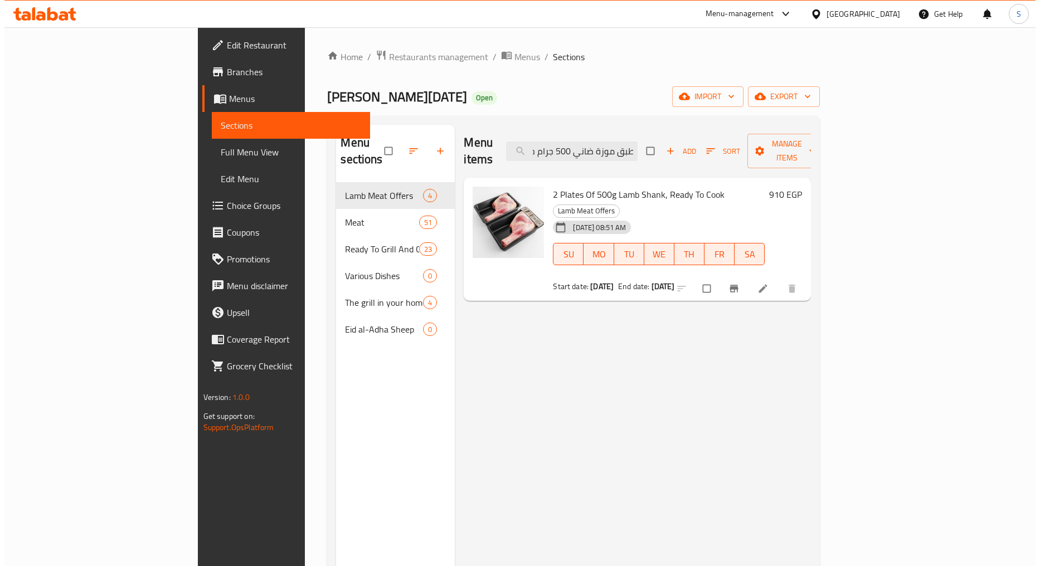
scroll to position [0, 0]
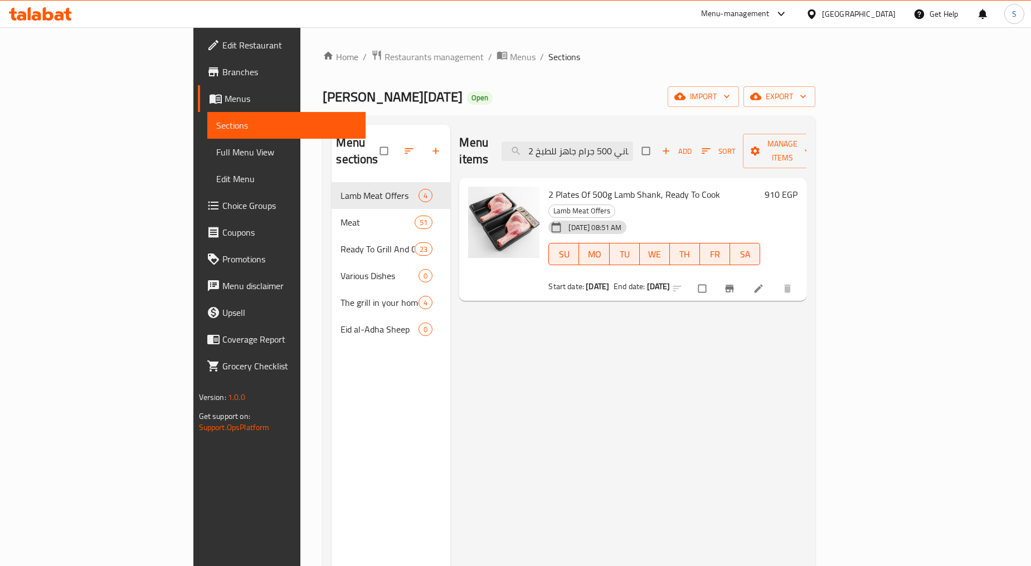
click at [744, 276] on button "Branch-specific-item" at bounding box center [730, 288] width 27 height 25
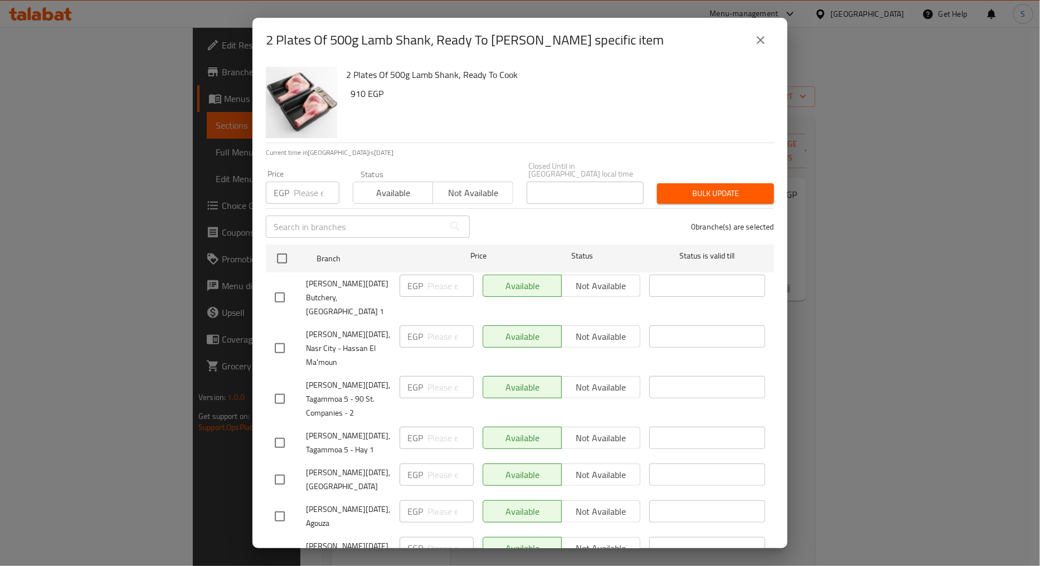
click at [761, 40] on icon "close" at bounding box center [761, 40] width 8 height 8
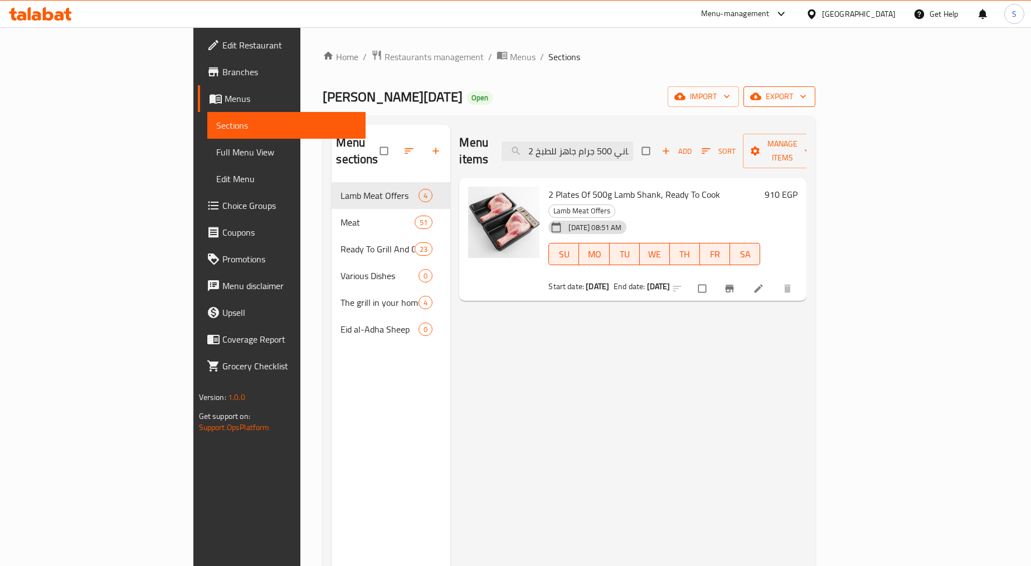
click at [809, 100] on icon "button" at bounding box center [803, 96] width 11 height 11
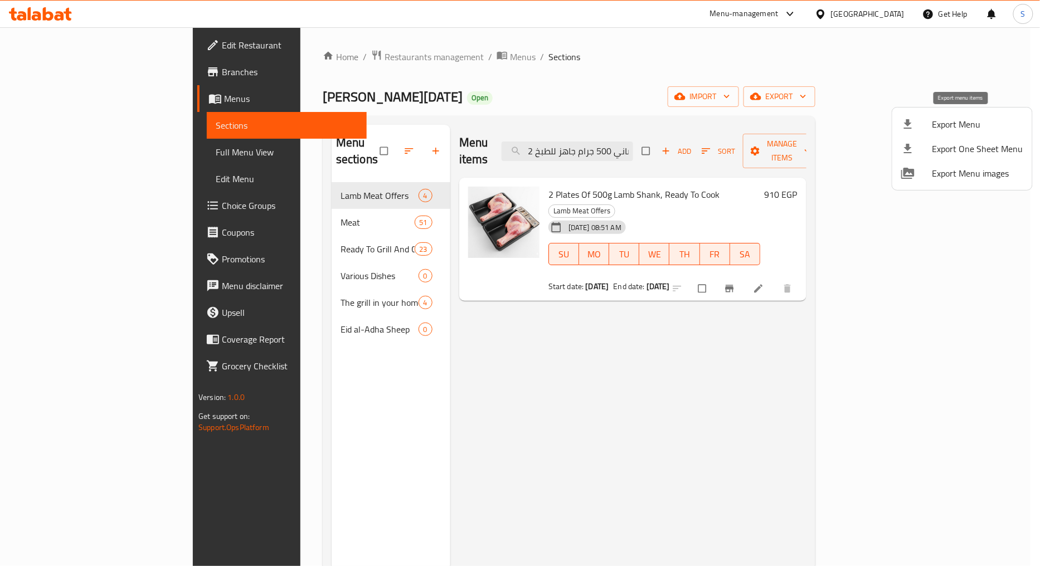
click at [931, 124] on div at bounding box center [916, 124] width 31 height 13
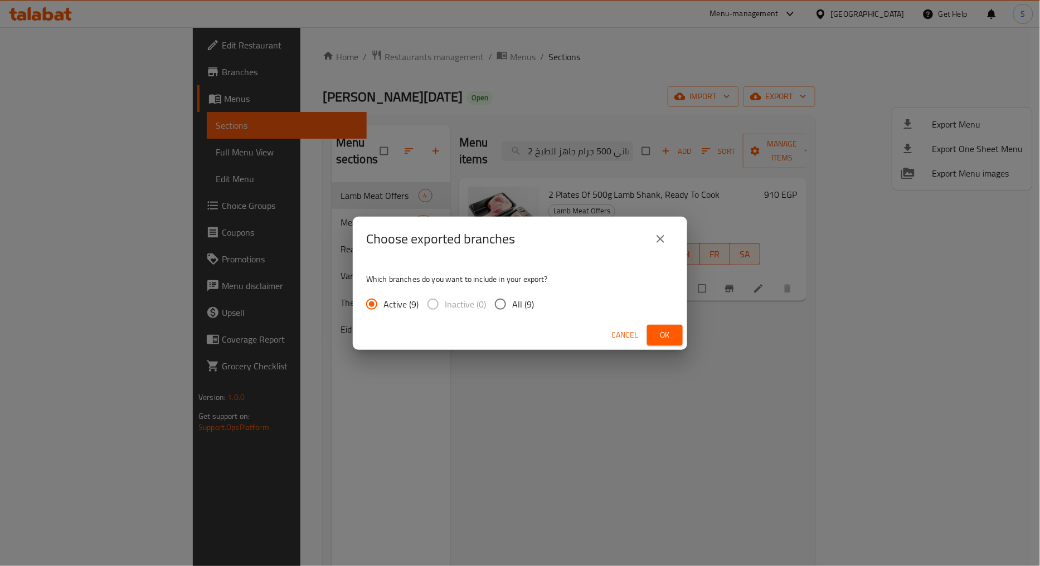
click at [526, 303] on span "All (9)" at bounding box center [523, 304] width 22 height 13
click at [512, 303] on input "All (9)" at bounding box center [500, 304] width 23 height 23
radio input "true"
click at [660, 336] on span "Ok" at bounding box center [665, 335] width 18 height 14
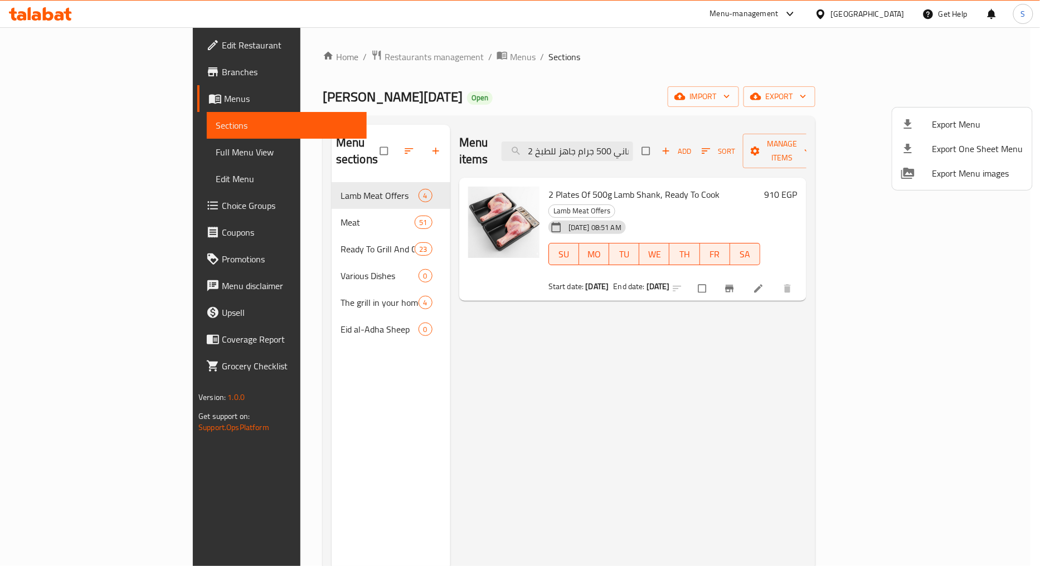
click at [920, 318] on div at bounding box center [520, 283] width 1040 height 566
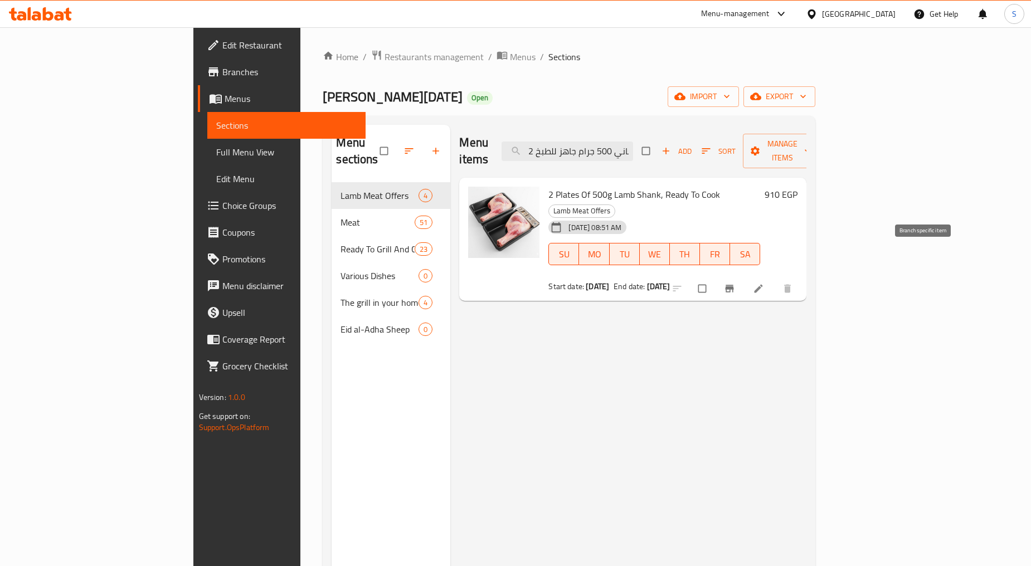
click at [744, 276] on button "Branch-specific-item" at bounding box center [730, 288] width 27 height 25
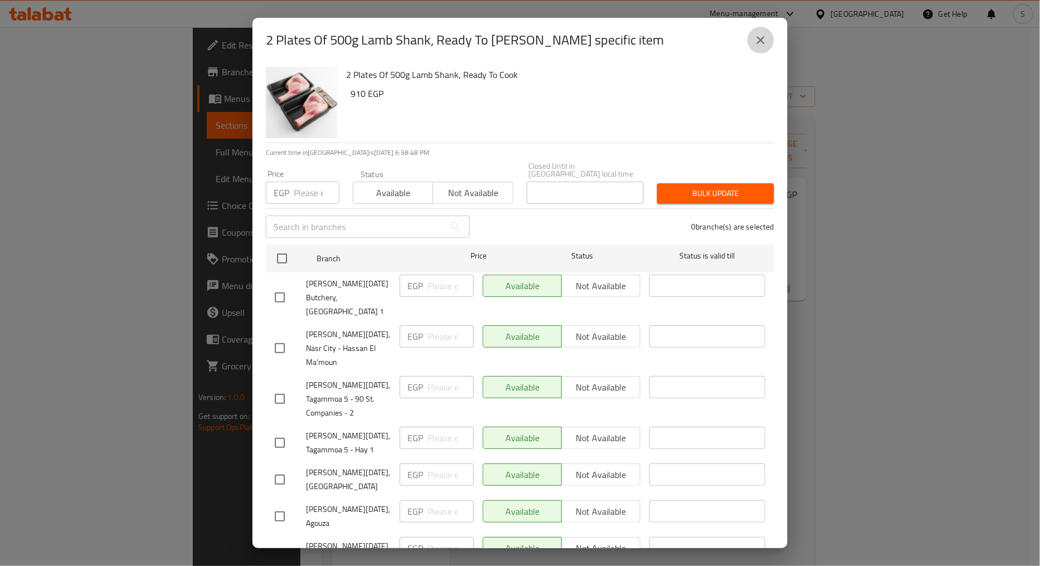
click at [769, 39] on button "close" at bounding box center [760, 40] width 27 height 27
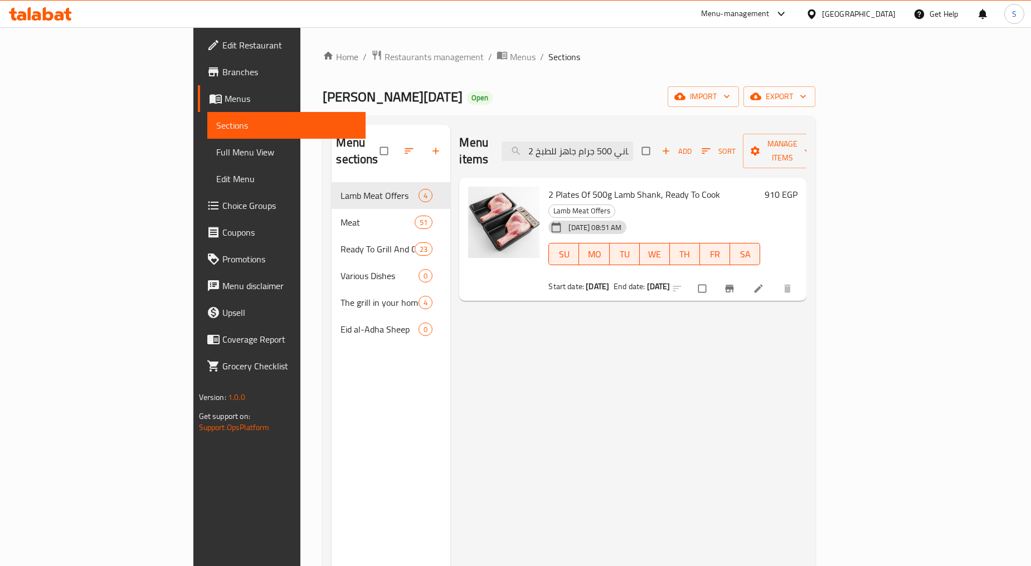
click at [624, 335] on div "Menu items 2 طبق موزة ضاني 500 جرام جاهز للطبخ Add Sort Manage items 2 Plates O…" at bounding box center [628, 408] width 356 height 566
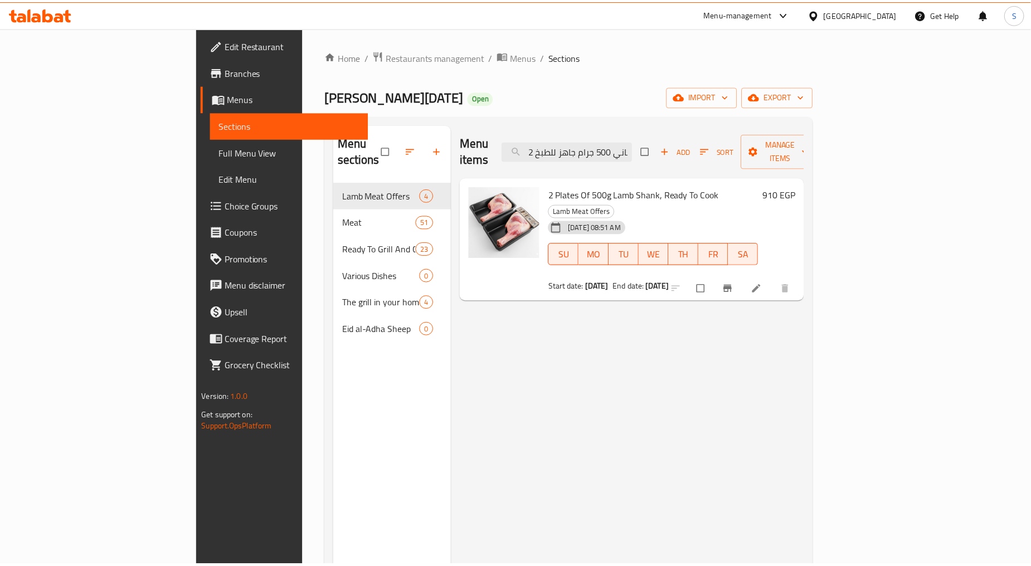
scroll to position [156, 0]
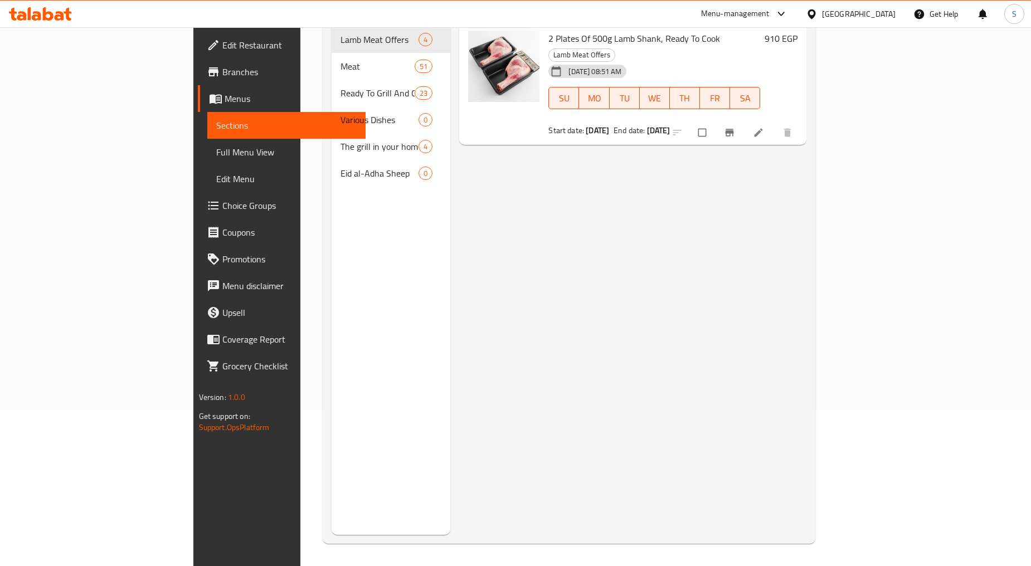
click at [561, 207] on div "Menu items 2 طبق موزة ضاني 500 جرام جاهز للطبخ Add Sort Manage items 2 Plates O…" at bounding box center [628, 252] width 356 height 566
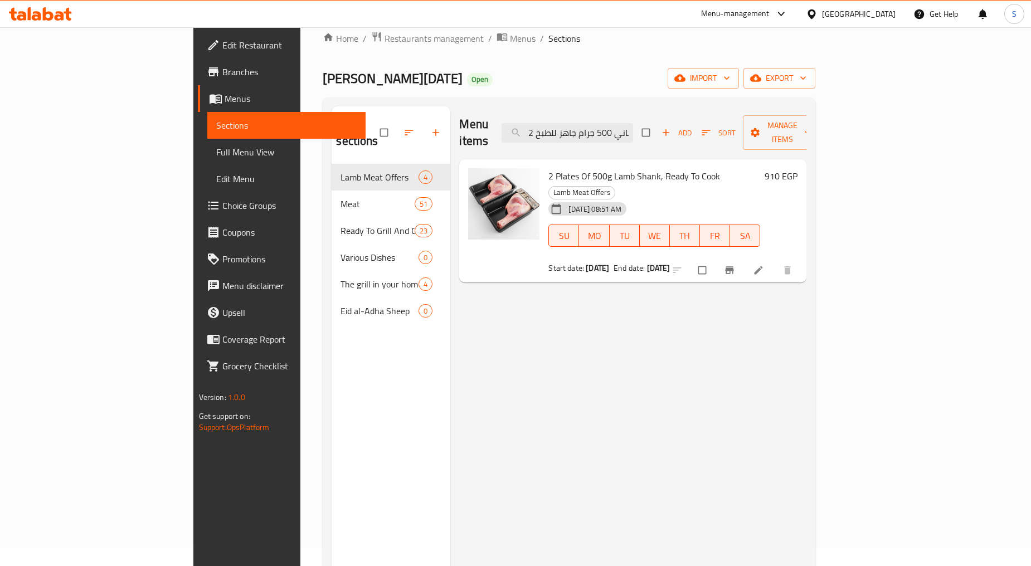
scroll to position [0, 0]
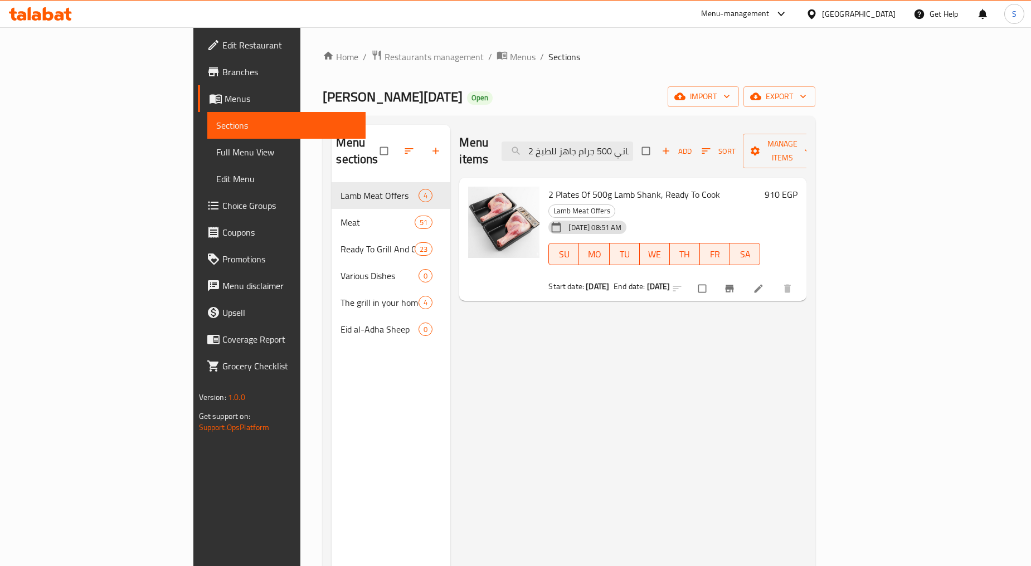
click at [543, 359] on div "Menu items 2 طبق موزة ضاني 500 جرام جاهز للطبخ Add Sort Manage items 2 Plates O…" at bounding box center [628, 408] width 356 height 566
click at [545, 348] on div "Menu items 2 طبق موزة ضاني 500 جرام جاهز للطبخ Add Sort Manage items 2 Plates O…" at bounding box center [628, 408] width 356 height 566
click at [548, 186] on span "2 Plates Of 500g Lamb Shank, Ready To Cook" at bounding box center [634, 194] width 172 height 17
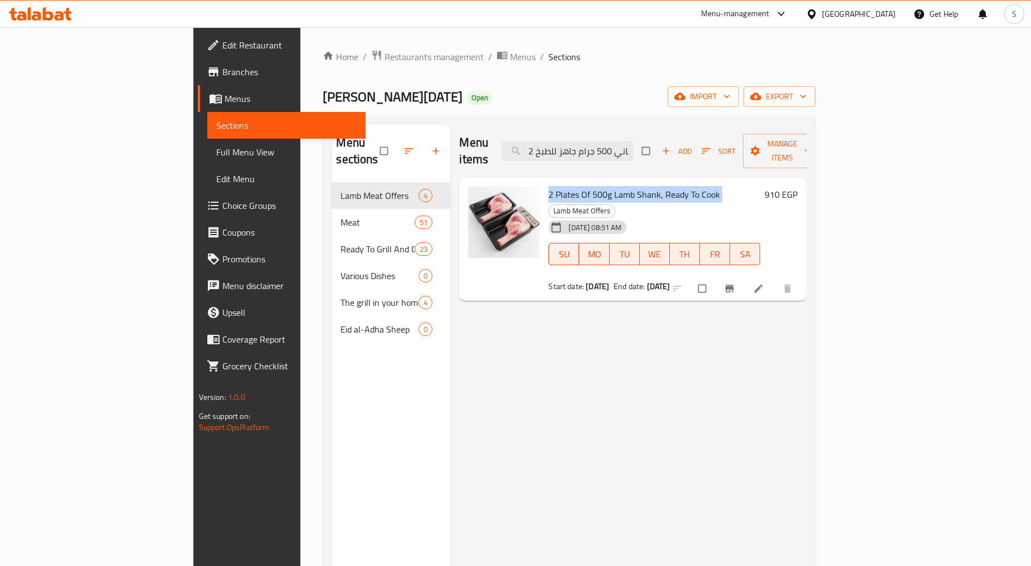
copy h6 "2 Plates Of 500g Lamb Shank, Ready To Cook"
click at [222, 79] on span "Branches" at bounding box center [289, 71] width 134 height 13
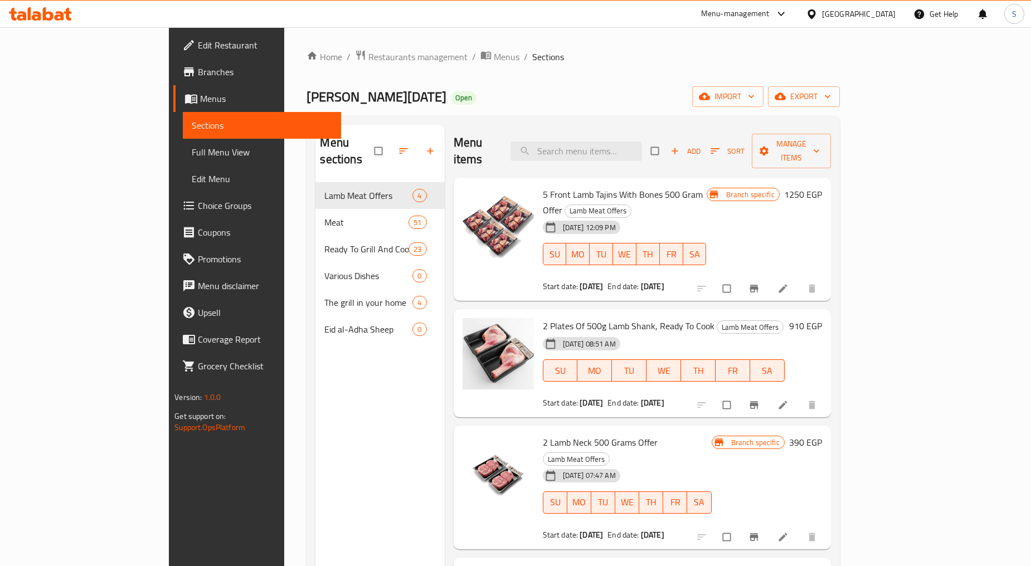
click at [198, 75] on span "Branches" at bounding box center [265, 71] width 134 height 13
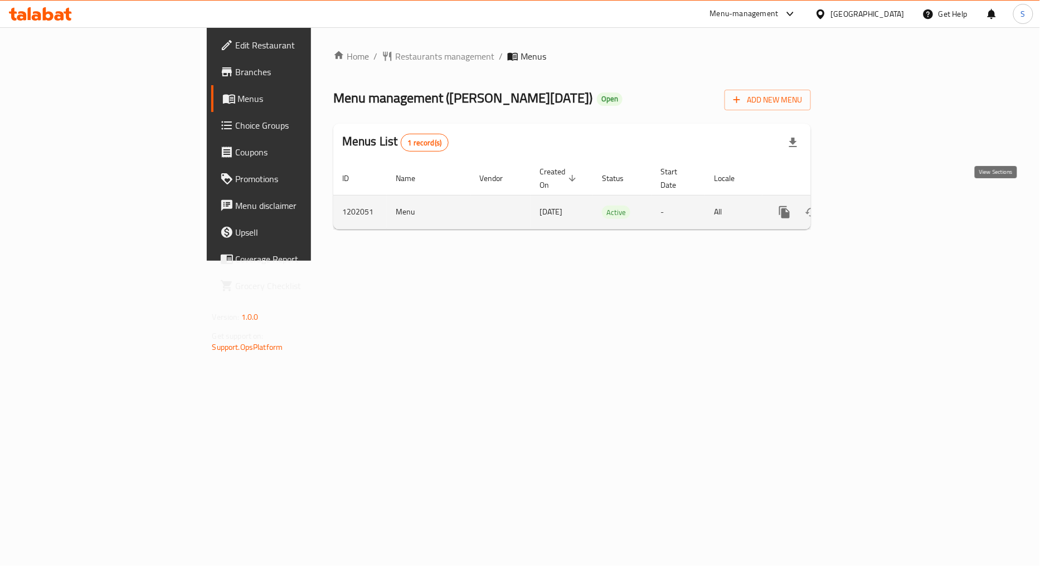
click at [872, 206] on icon "enhanced table" at bounding box center [864, 212] width 13 height 13
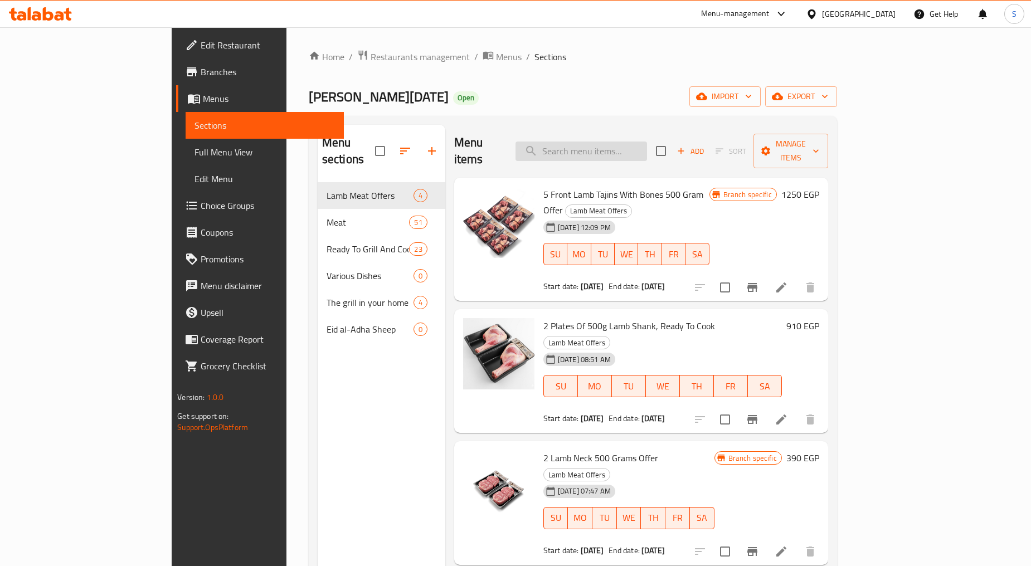
click at [626, 142] on input "search" at bounding box center [582, 152] width 132 height 20
paste input "2 طبق موزة ضاني 500 جرام جاهز للطبخ"
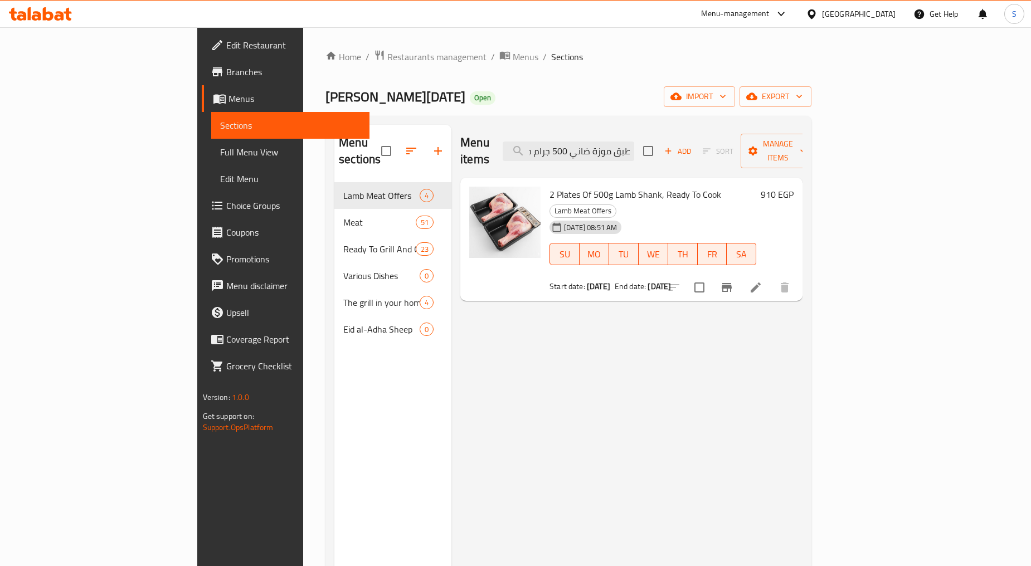
type input "2 طبق موزة ضاني 500 جرام جاهز للطبخ"
click at [740, 274] on button "Branch-specific-item" at bounding box center [726, 287] width 27 height 27
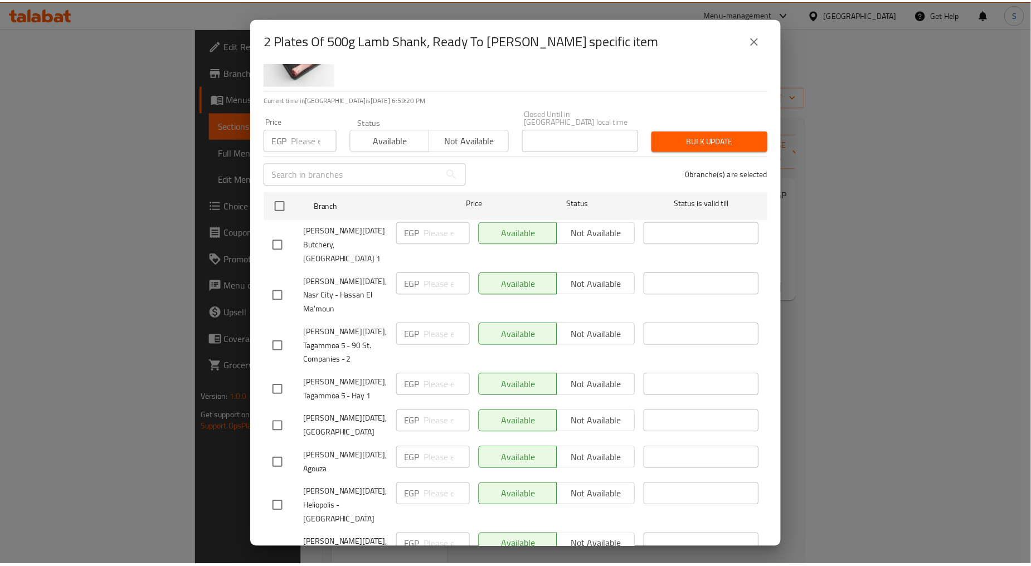
scroll to position [0, 0]
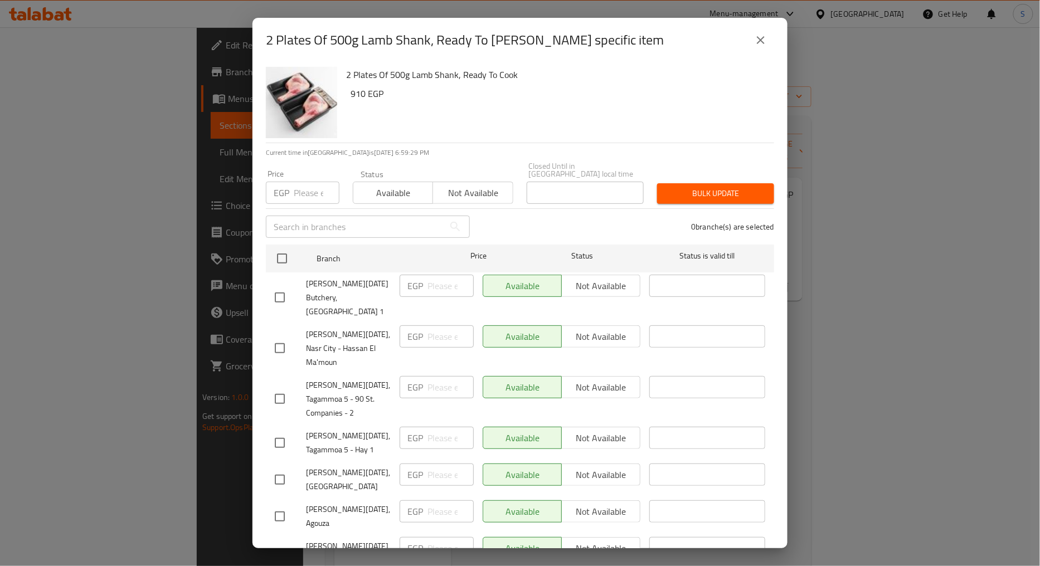
click at [747, 38] on button "close" at bounding box center [760, 40] width 27 height 27
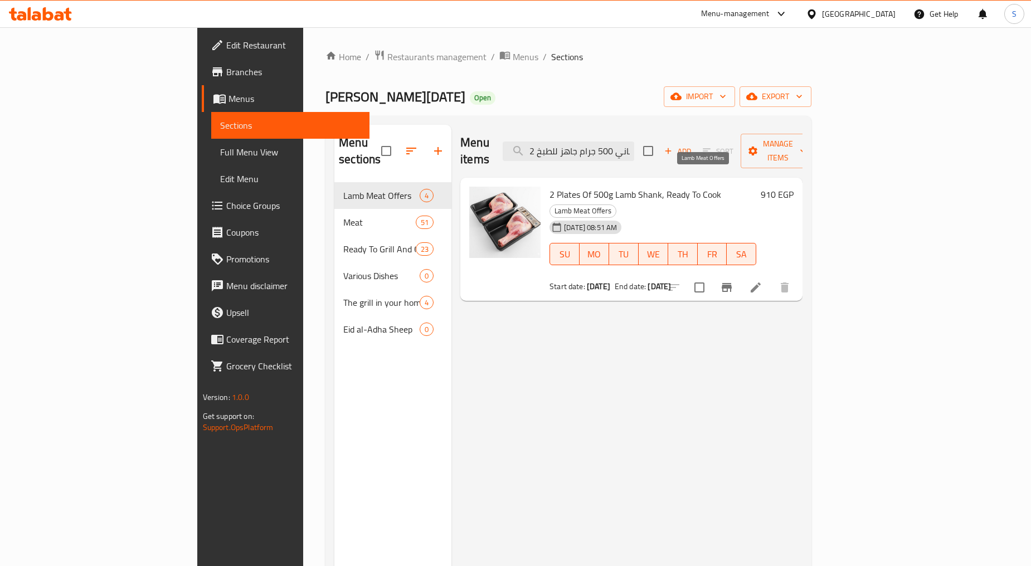
click at [616, 205] on span "Lamb Meat Offers" at bounding box center [583, 211] width 66 height 13
copy div "Lamb Meat Offers"
click at [226, 75] on span "Branches" at bounding box center [293, 71] width 134 height 13
